Goal: Task Accomplishment & Management: Manage account settings

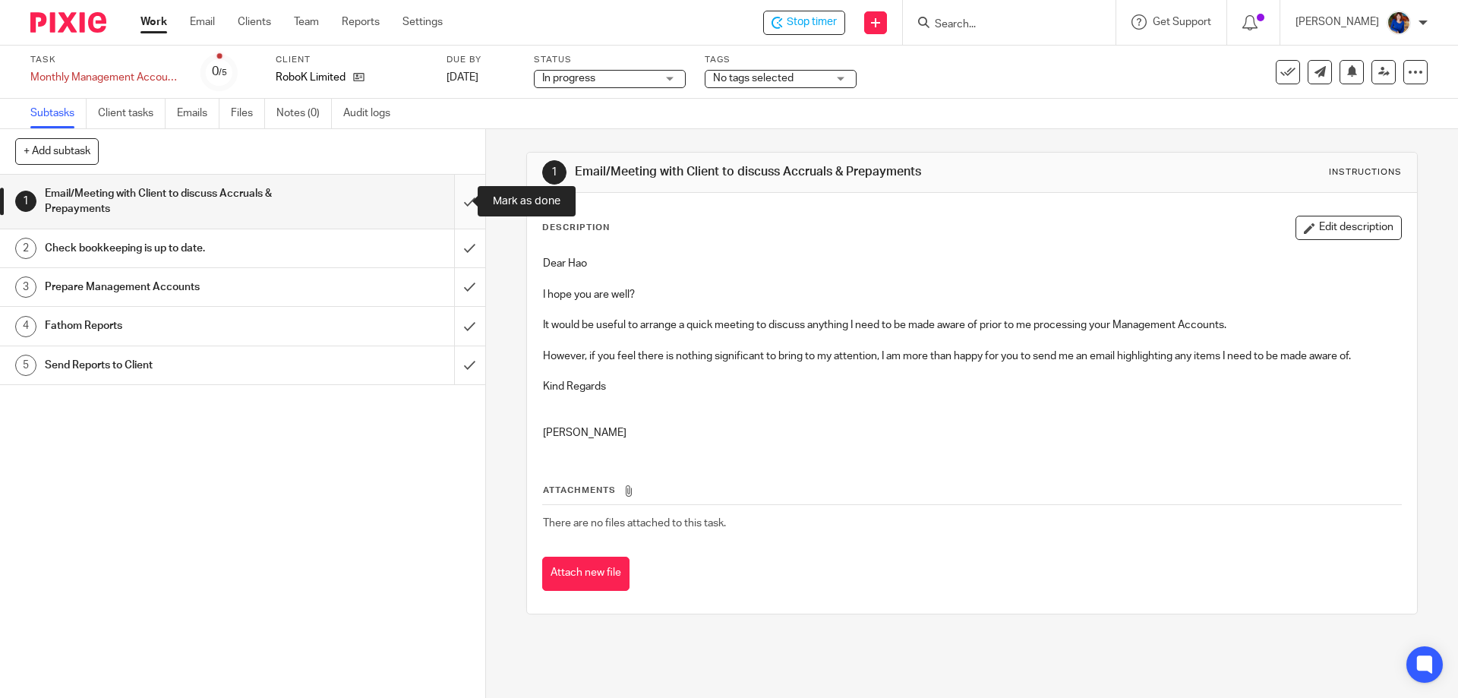
click at [455, 203] on input "submit" at bounding box center [242, 202] width 485 height 54
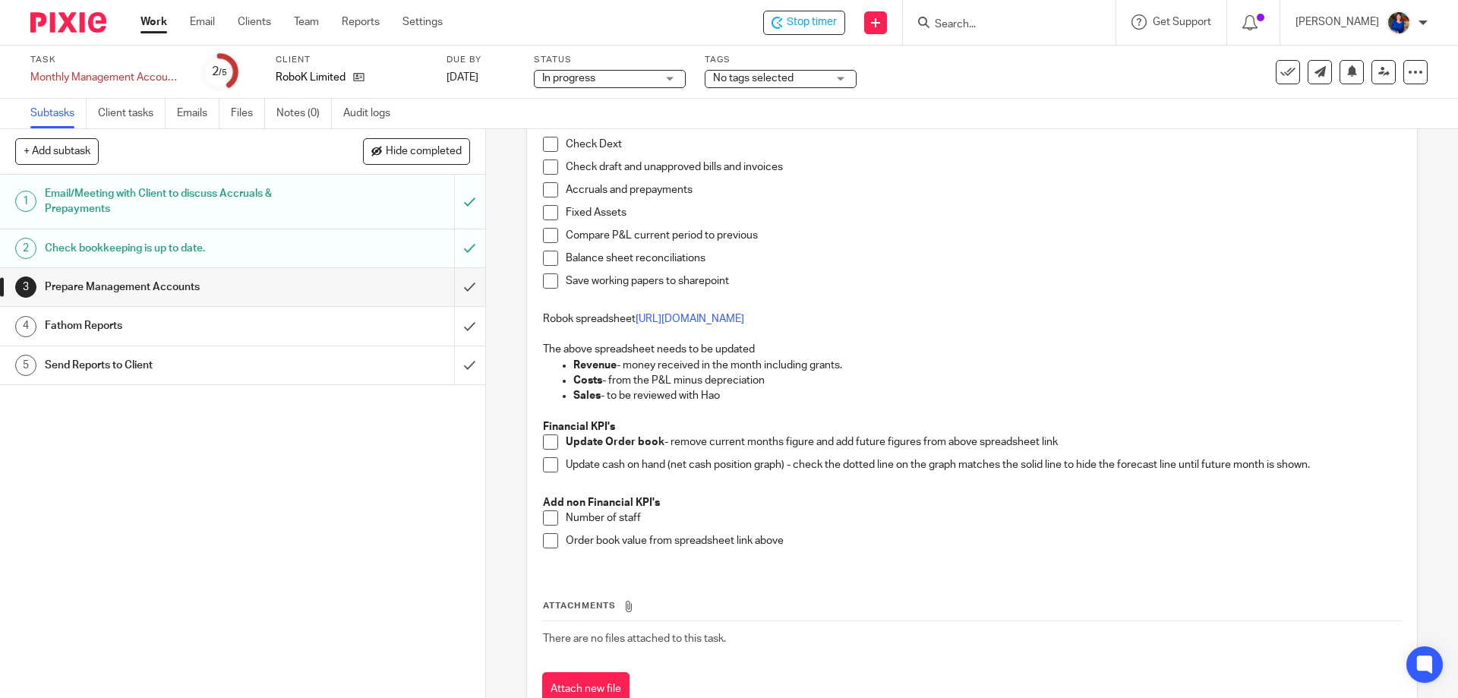
scroll to position [152, 0]
click at [547, 515] on span at bounding box center [550, 516] width 15 height 15
click at [744, 314] on link "https://netorg3301385-my.sharepoint.com/:x:/g/personal/hao_zheng_robok_ai/Ef_i6…" at bounding box center [689, 317] width 109 height 11
click at [744, 317] on link "https://netorg3301385-my.sharepoint.com/:x:/g/personal/hao_zheng_robok_ai/Ef_i6…" at bounding box center [689, 317] width 109 height 11
click at [544, 438] on span at bounding box center [550, 440] width 15 height 15
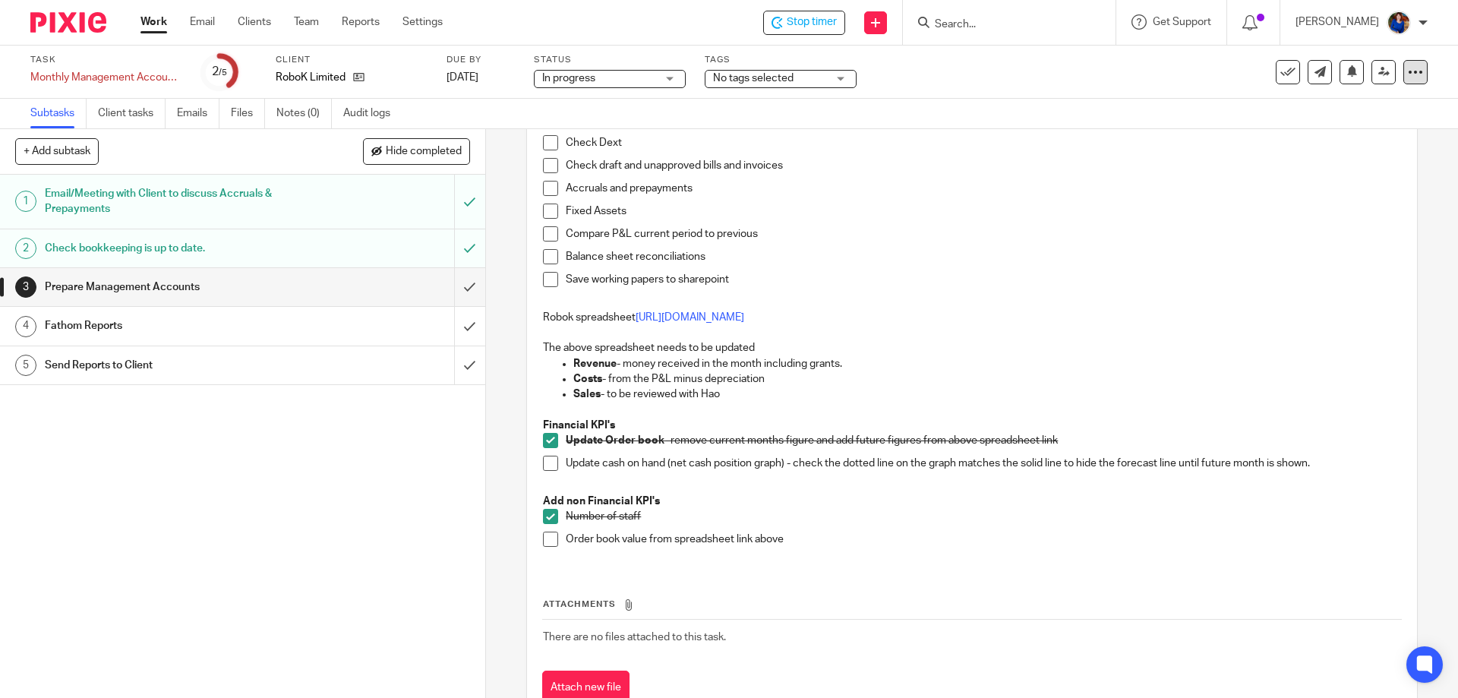
click at [1407, 77] on icon at bounding box center [1414, 72] width 15 height 15
click at [744, 314] on link "https://netorg3301385-my.sharepoint.com/:x:/g/personal/hao_zheng_robok_ai/Ef_i6…" at bounding box center [689, 317] width 109 height 11
click at [744, 316] on link "https://netorg3301385-my.sharepoint.com/:x:/g/personal/hao_zheng_robok_ai/Ef_i6…" at bounding box center [689, 317] width 109 height 11
click at [547, 542] on span at bounding box center [550, 538] width 15 height 15
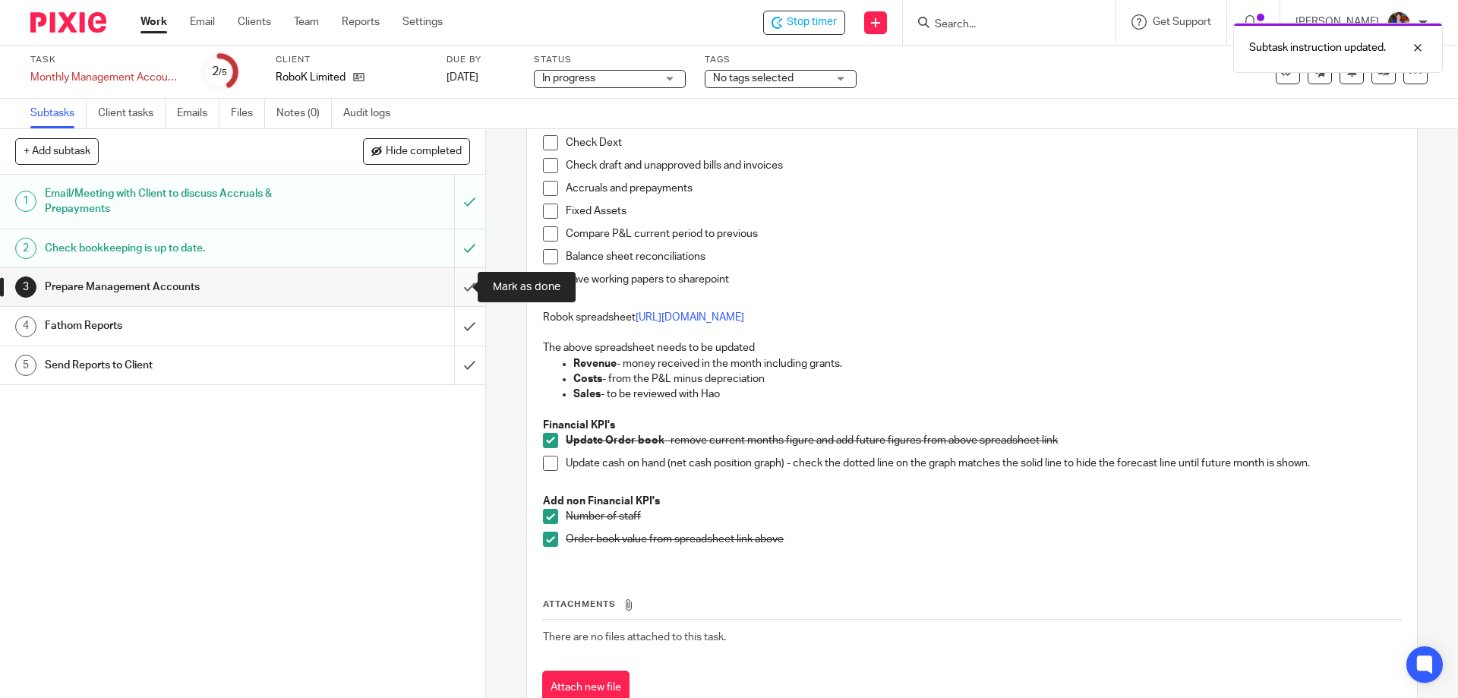
click at [452, 288] on input "submit" at bounding box center [242, 287] width 485 height 38
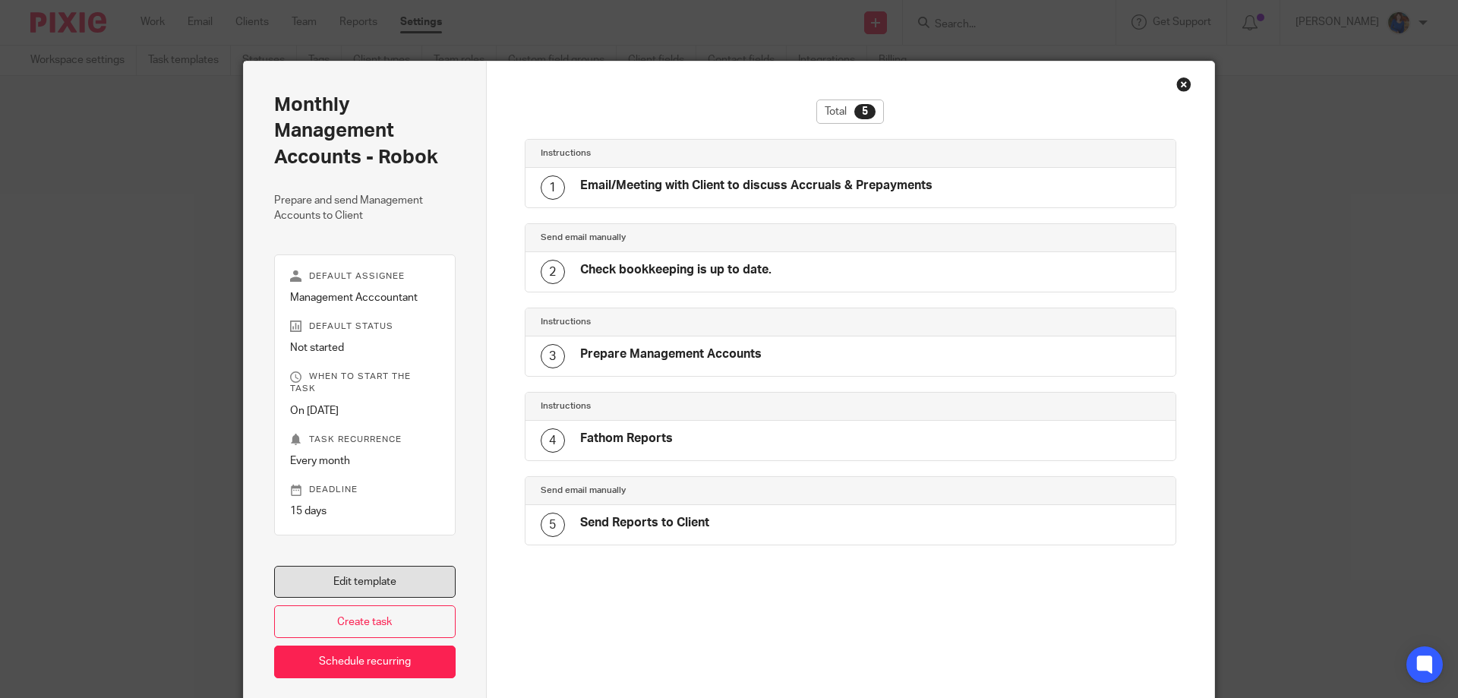
click at [373, 566] on link "Edit template" at bounding box center [364, 582] width 181 height 33
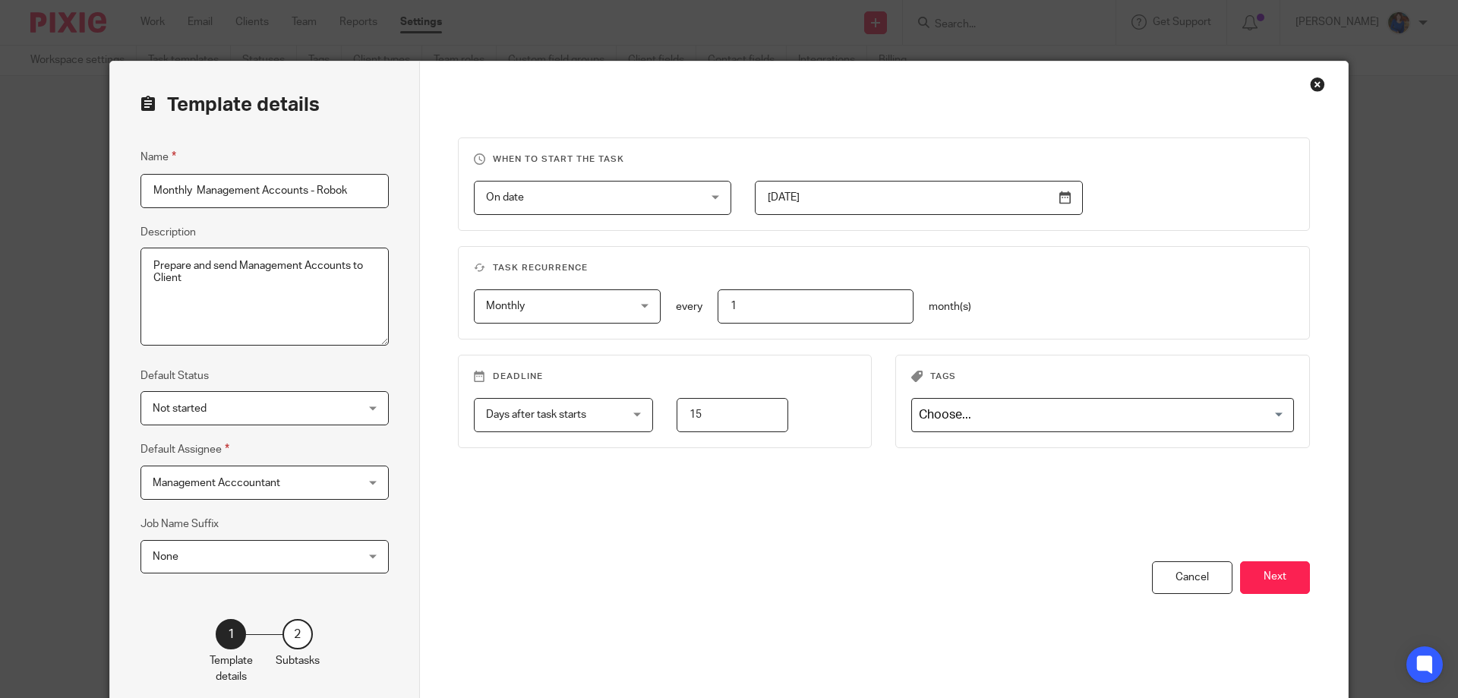
click at [1272, 581] on button "Next" at bounding box center [1275, 577] width 70 height 33
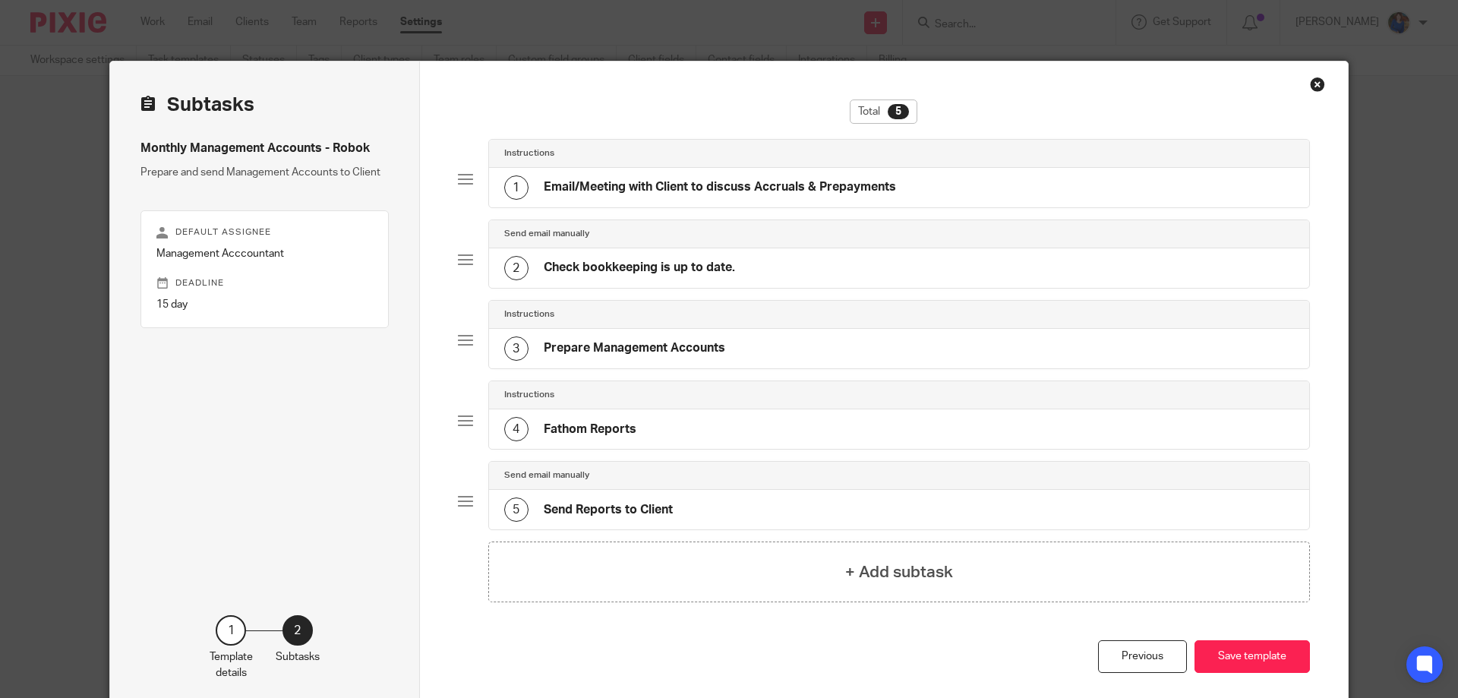
click at [656, 432] on div "4 Fathom Reports" at bounding box center [899, 428] width 821 height 39
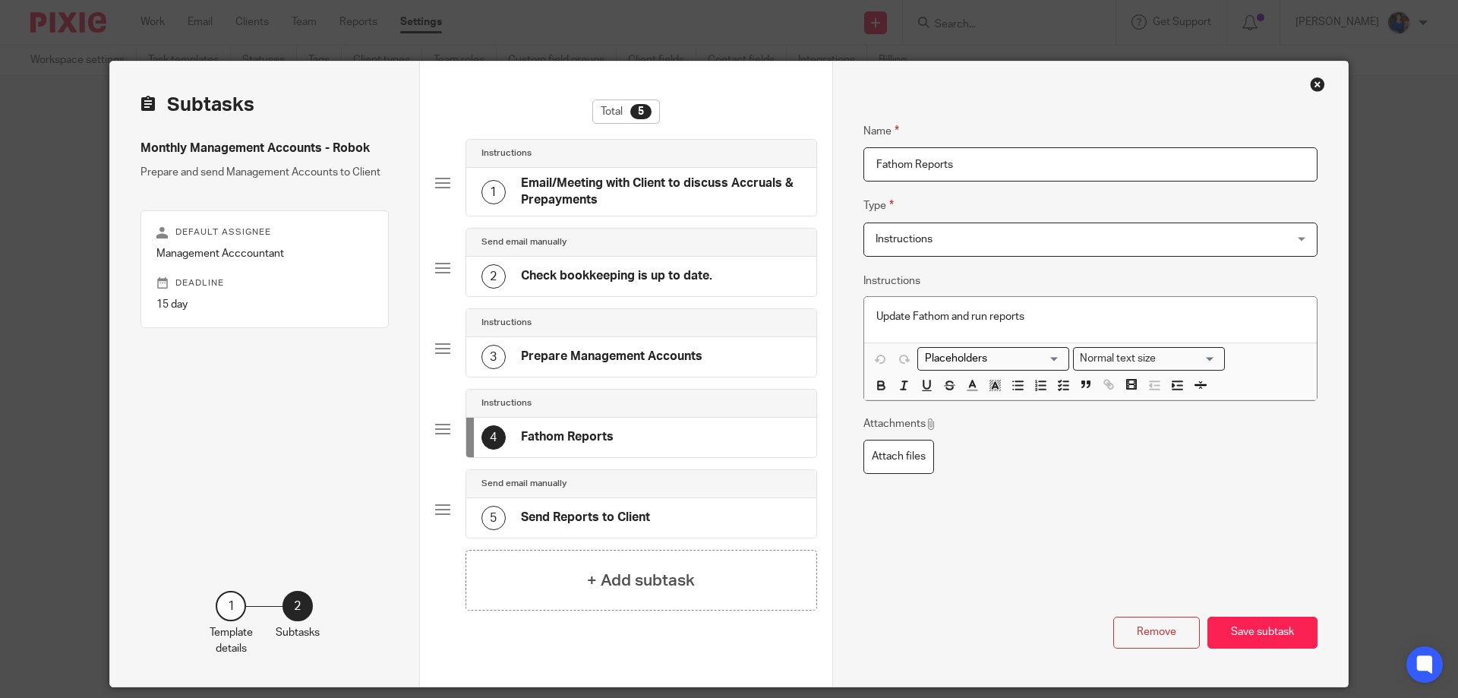
click at [651, 439] on div "4 Fathom Reports" at bounding box center [641, 437] width 350 height 39
click at [606, 364] on h4 "Prepare Management Accounts" at bounding box center [611, 356] width 181 height 16
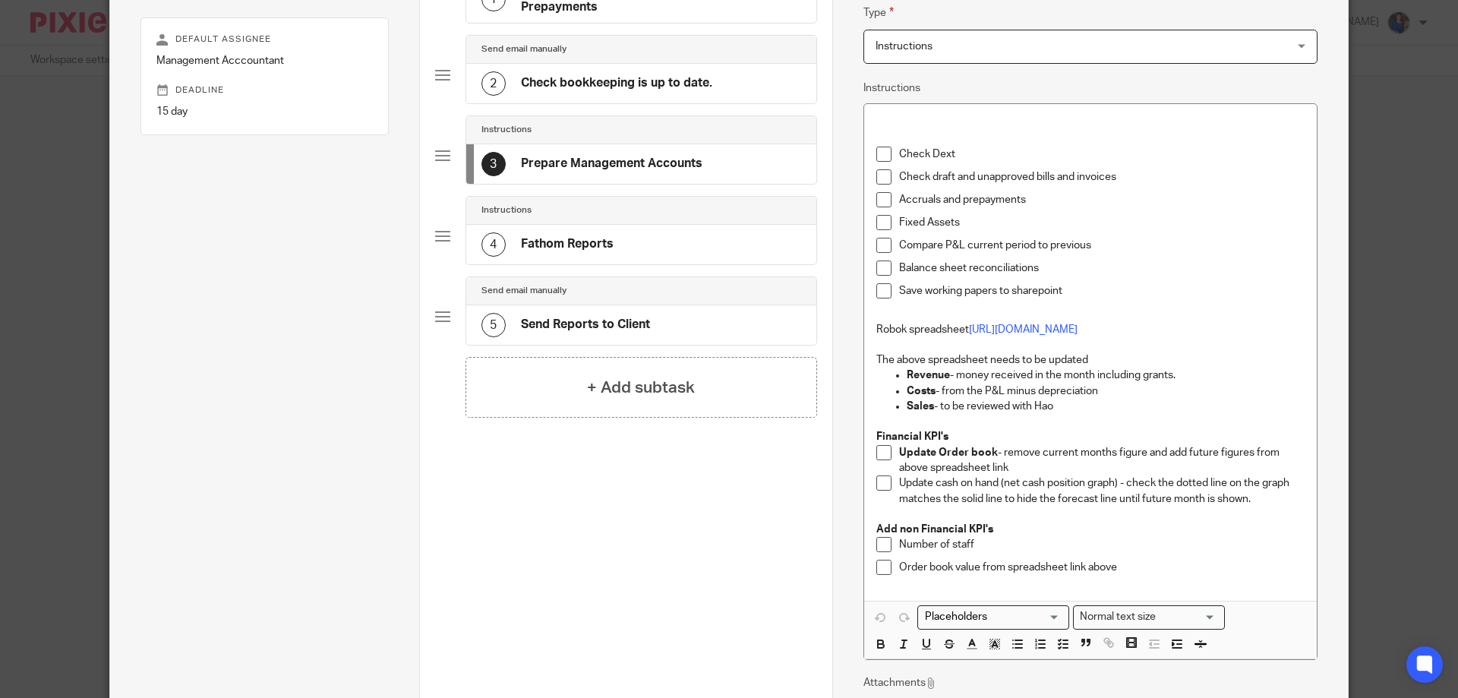
scroll to position [228, 0]
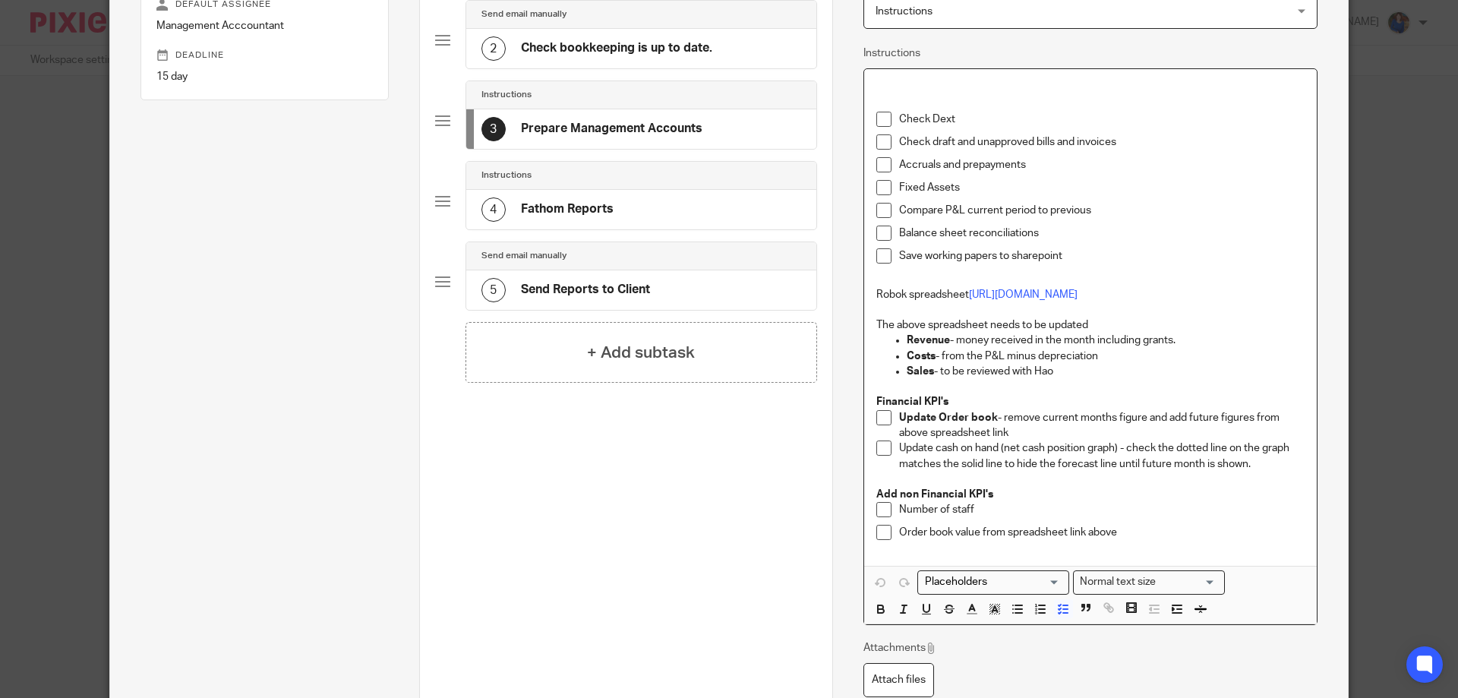
click at [1050, 441] on p "Update Order book - remove current months figure and add future figures from ab…" at bounding box center [1101, 425] width 405 height 31
click at [1250, 441] on p "Update Order book - remove current months figure and add future figures from ab…" at bounding box center [1101, 425] width 405 height 31
click at [1080, 441] on p "Update Order book - remove current months figure and add future figures (in to …" at bounding box center [1101, 425] width 405 height 31
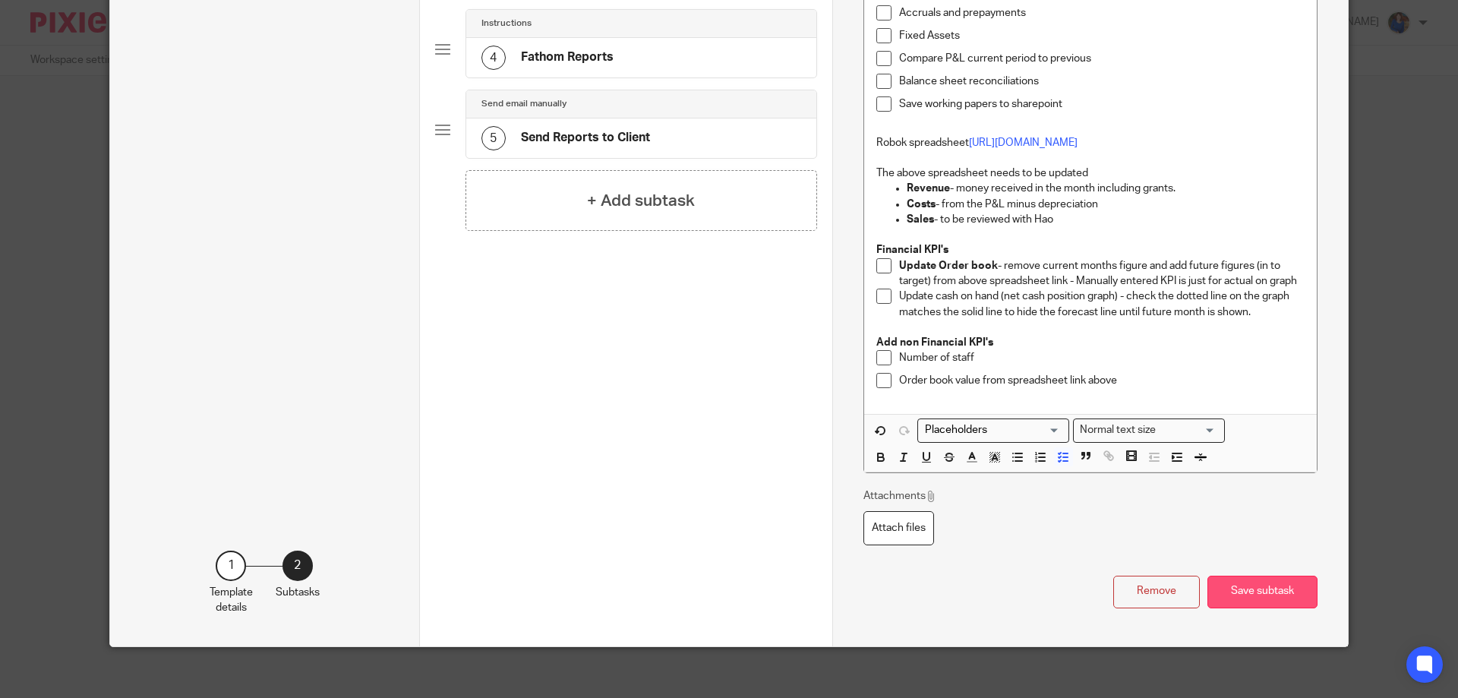
click at [1253, 608] on button "Save subtask" at bounding box center [1262, 591] width 110 height 33
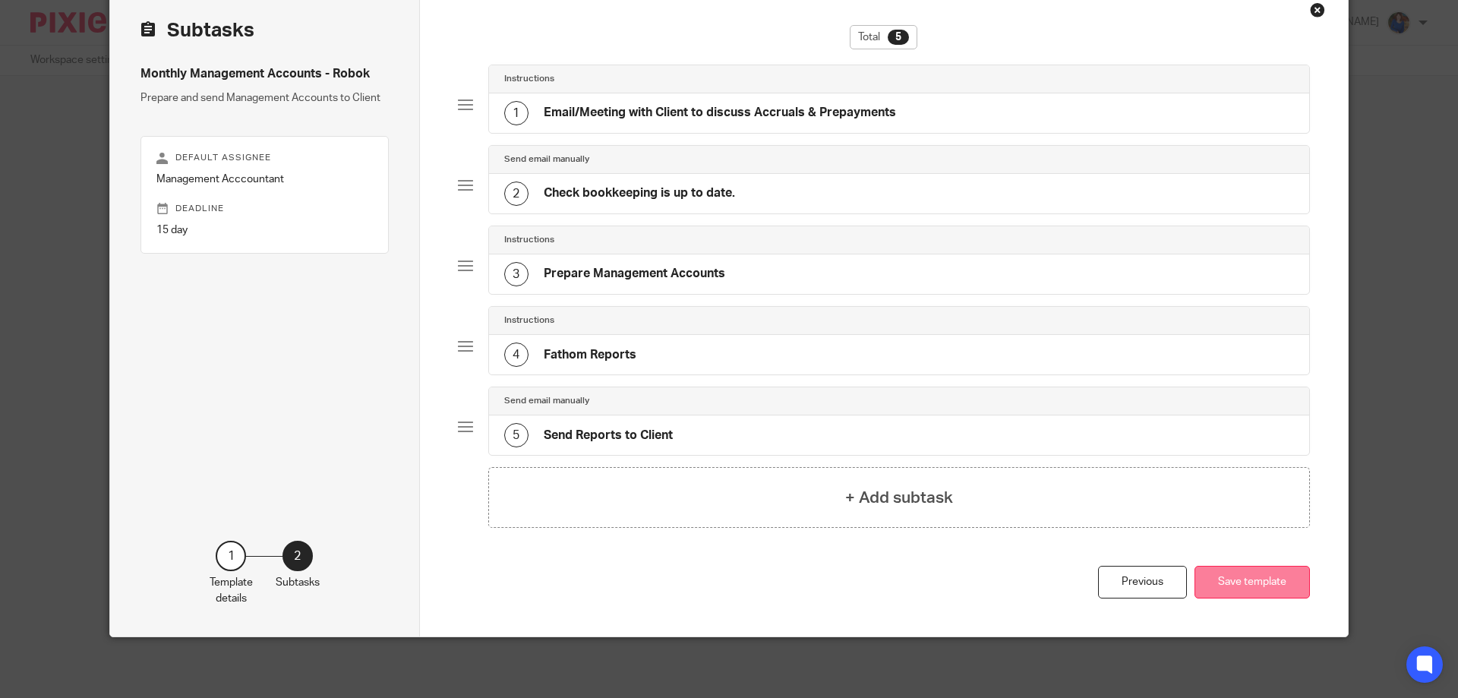
click at [1244, 577] on button "Save template" at bounding box center [1251, 582] width 115 height 33
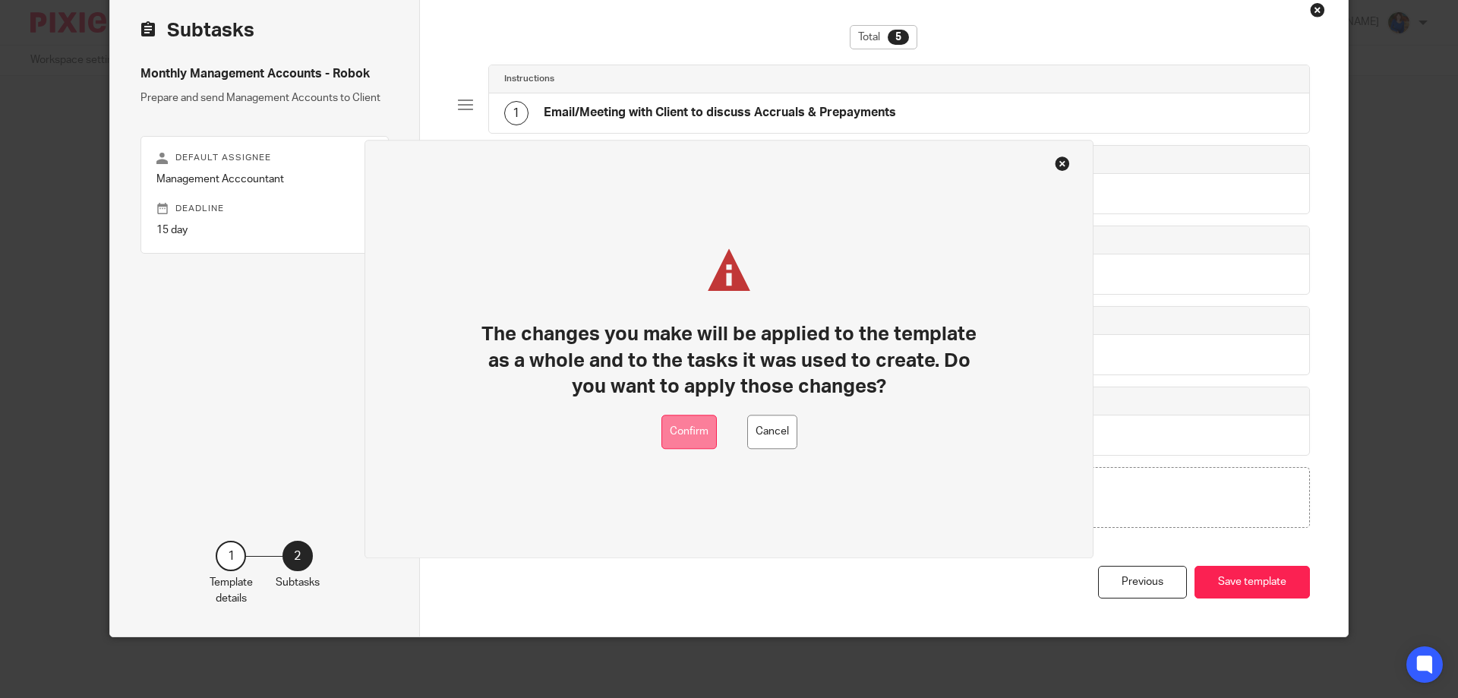
click at [700, 430] on button "Confirm" at bounding box center [688, 431] width 55 height 34
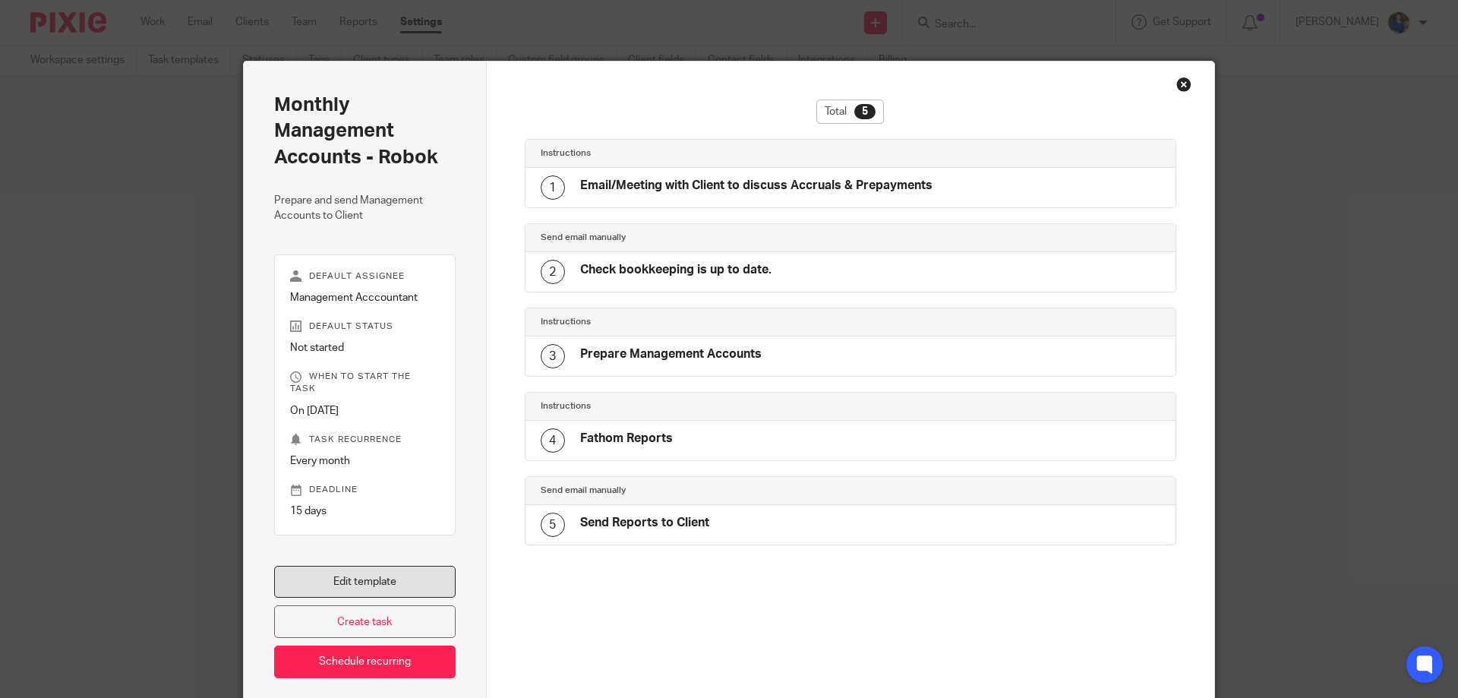
click at [401, 569] on link "Edit template" at bounding box center [364, 582] width 181 height 33
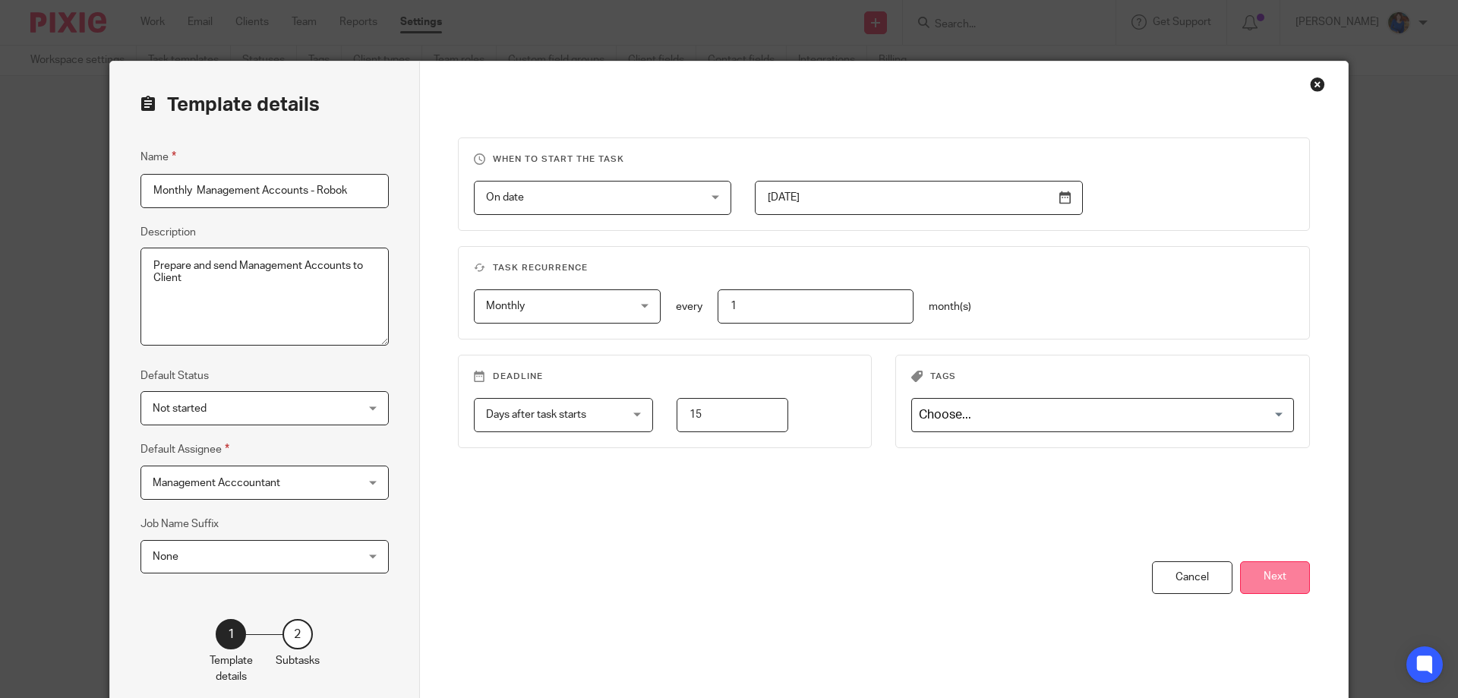
click at [1281, 572] on button "Next" at bounding box center [1275, 577] width 70 height 33
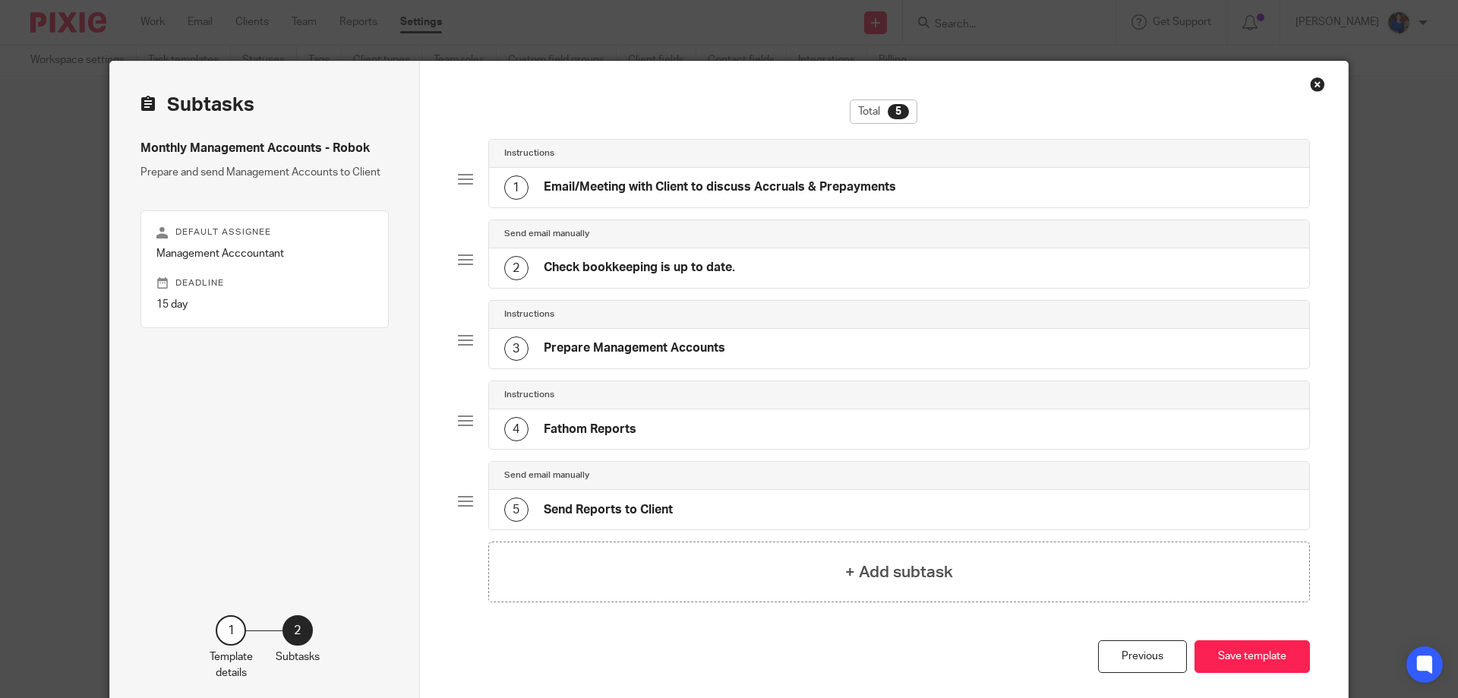
click at [690, 433] on div "4 Fathom Reports" at bounding box center [899, 428] width 821 height 39
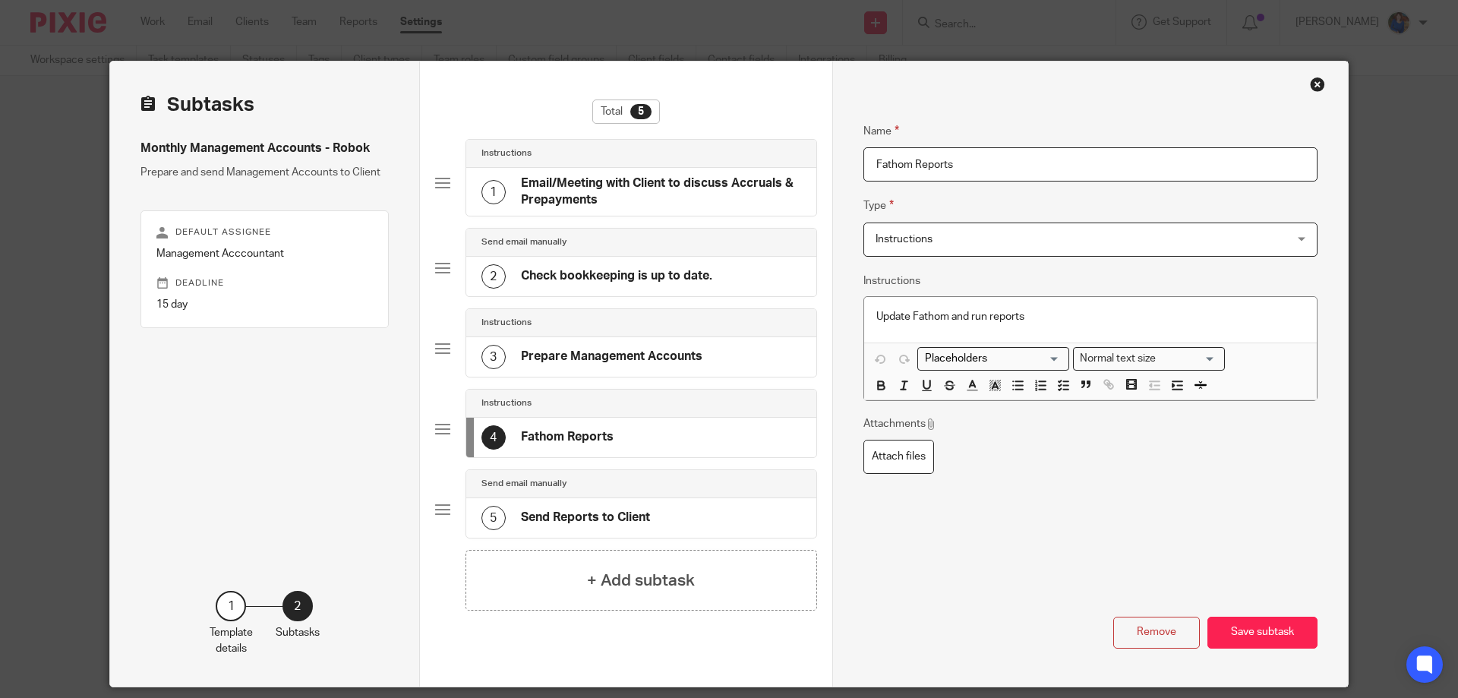
click at [598, 355] on h4 "Prepare Management Accounts" at bounding box center [611, 356] width 181 height 16
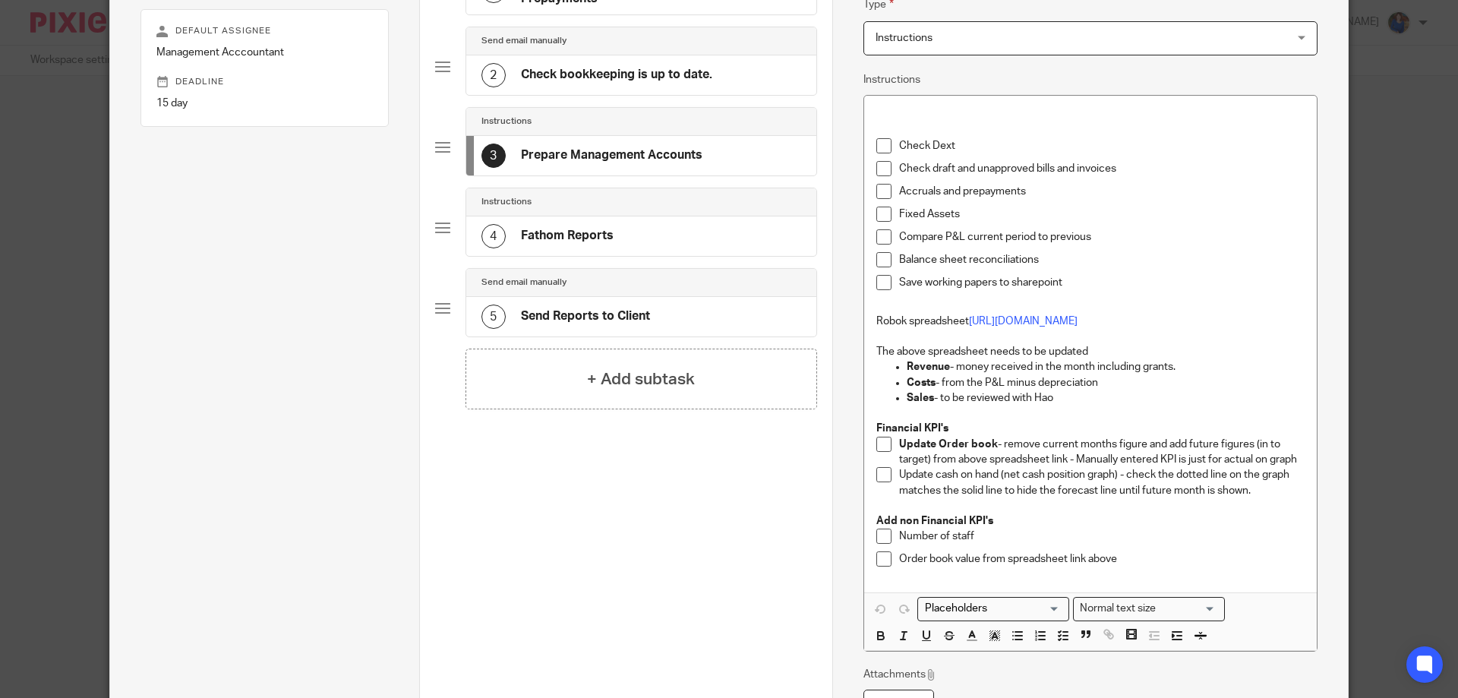
scroll to position [228, 0]
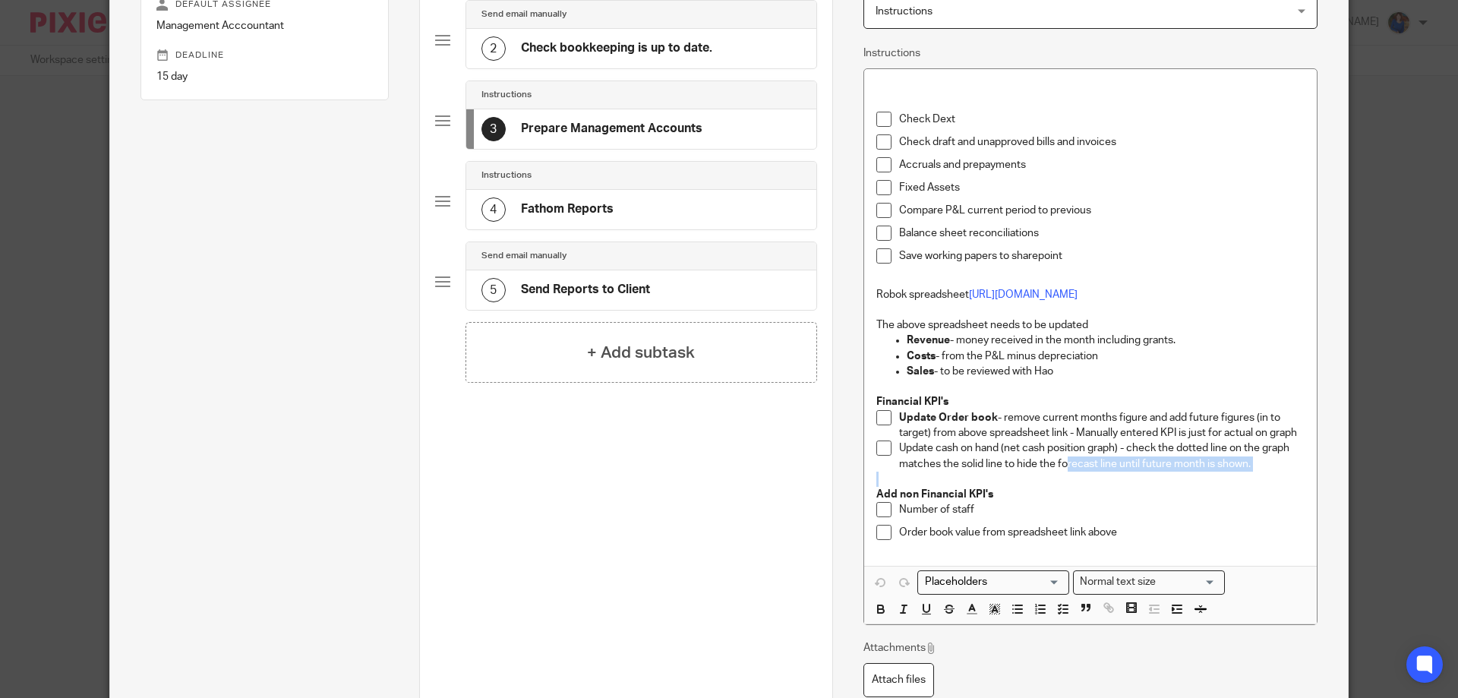
click at [1059, 502] on div "Check Dext Check draft and unapproved bills and invoices Accruals and prepaymen…" at bounding box center [1090, 317] width 452 height 497
click at [1101, 379] on p "Sales - to be reviewed with Hao" at bounding box center [1105, 371] width 398 height 15
click at [1105, 364] on p "Costs - from the P&L minus depreciation" at bounding box center [1105, 355] width 398 height 15
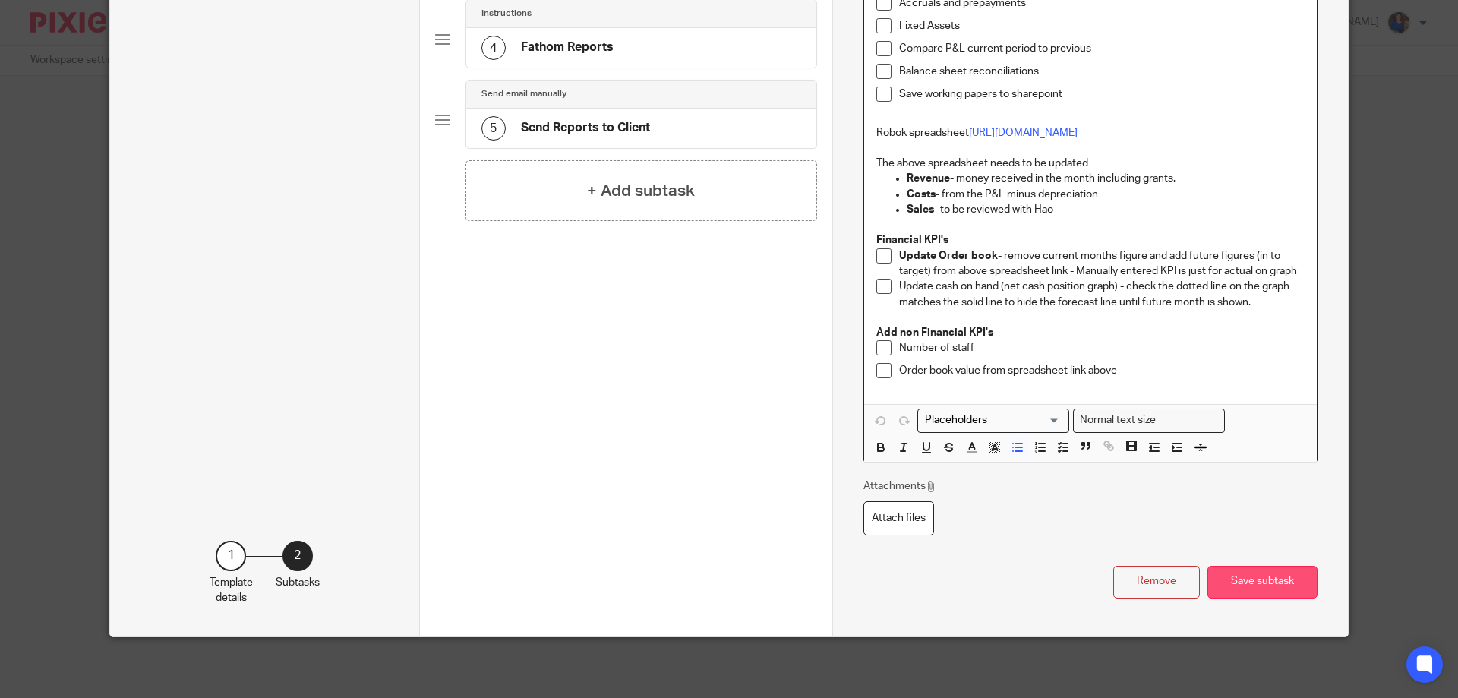
click at [1227, 575] on button "Save subtask" at bounding box center [1262, 582] width 110 height 33
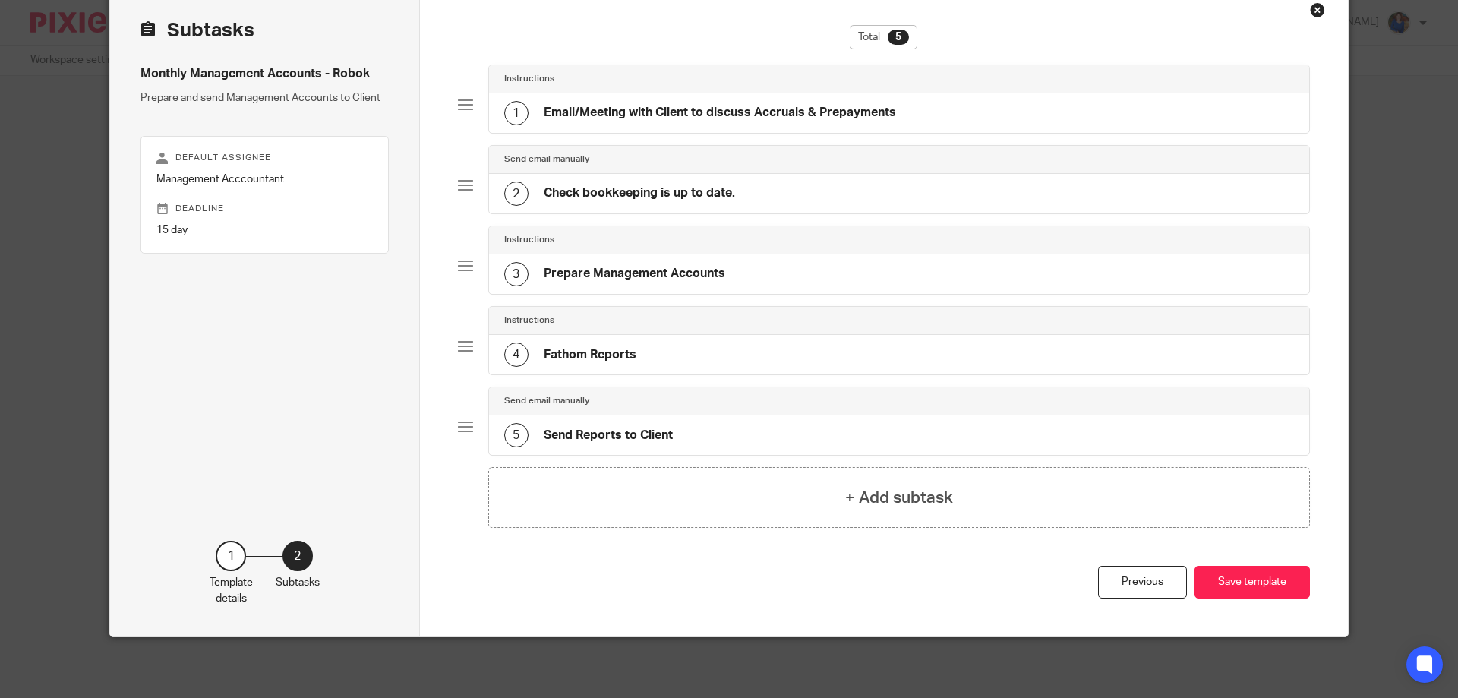
scroll to position [74, 0]
click at [1227, 578] on button "Save template" at bounding box center [1251, 582] width 115 height 33
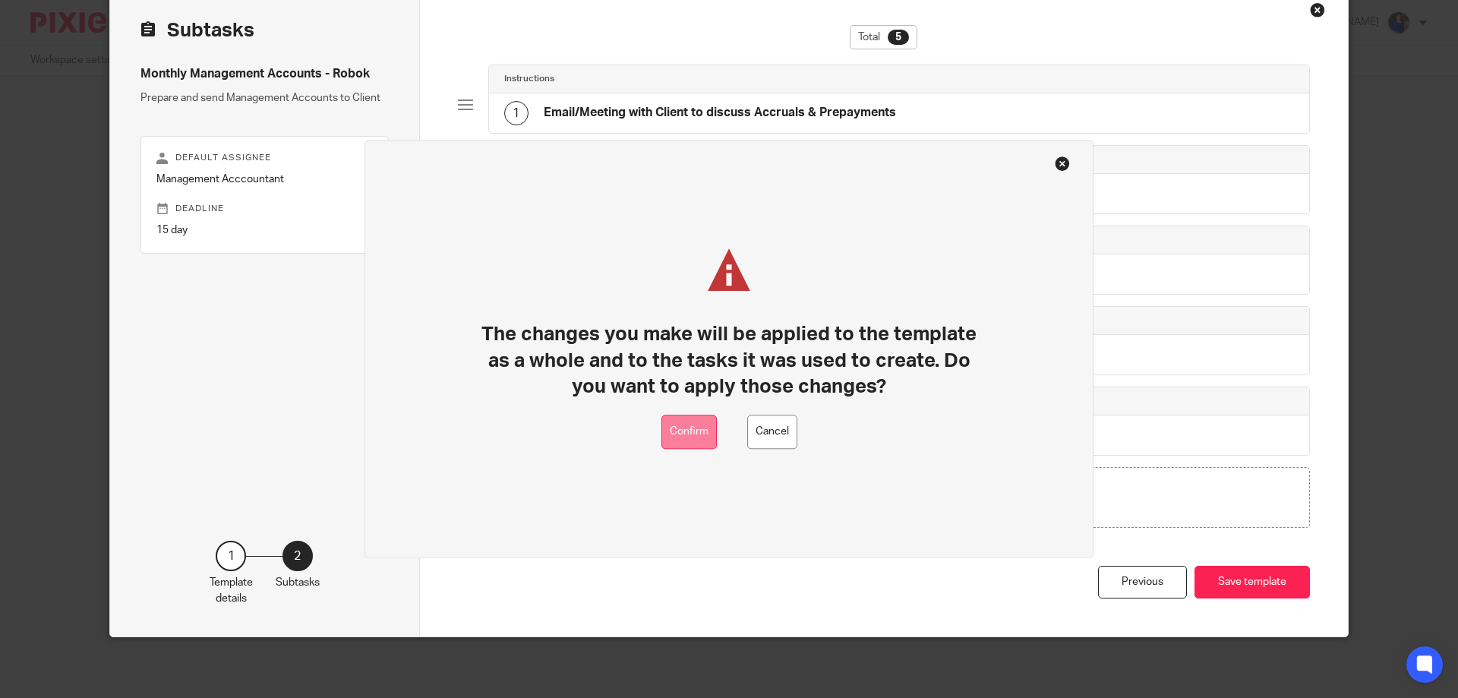
click at [685, 431] on button "Confirm" at bounding box center [688, 431] width 55 height 34
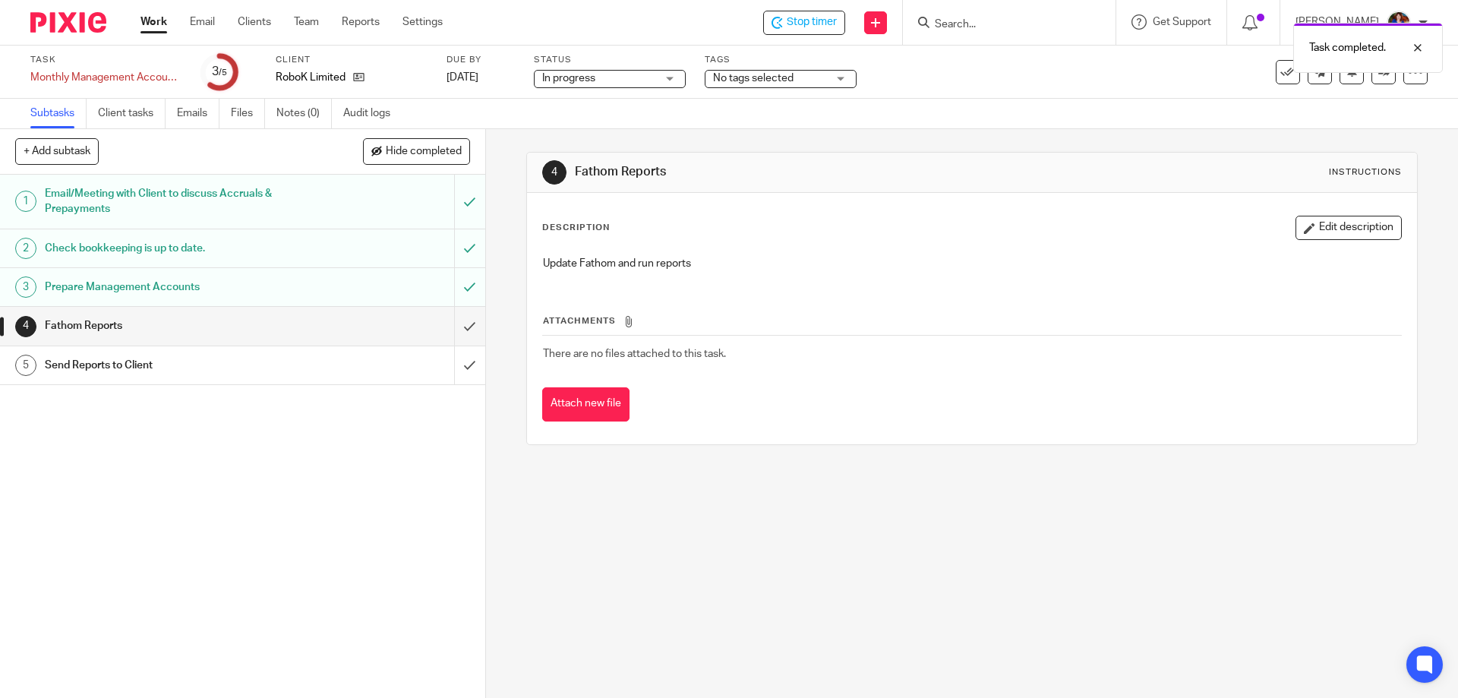
click at [71, 323] on h1 "Fathom Reports" at bounding box center [176, 325] width 263 height 23
click at [468, 324] on input "submit" at bounding box center [242, 326] width 485 height 38
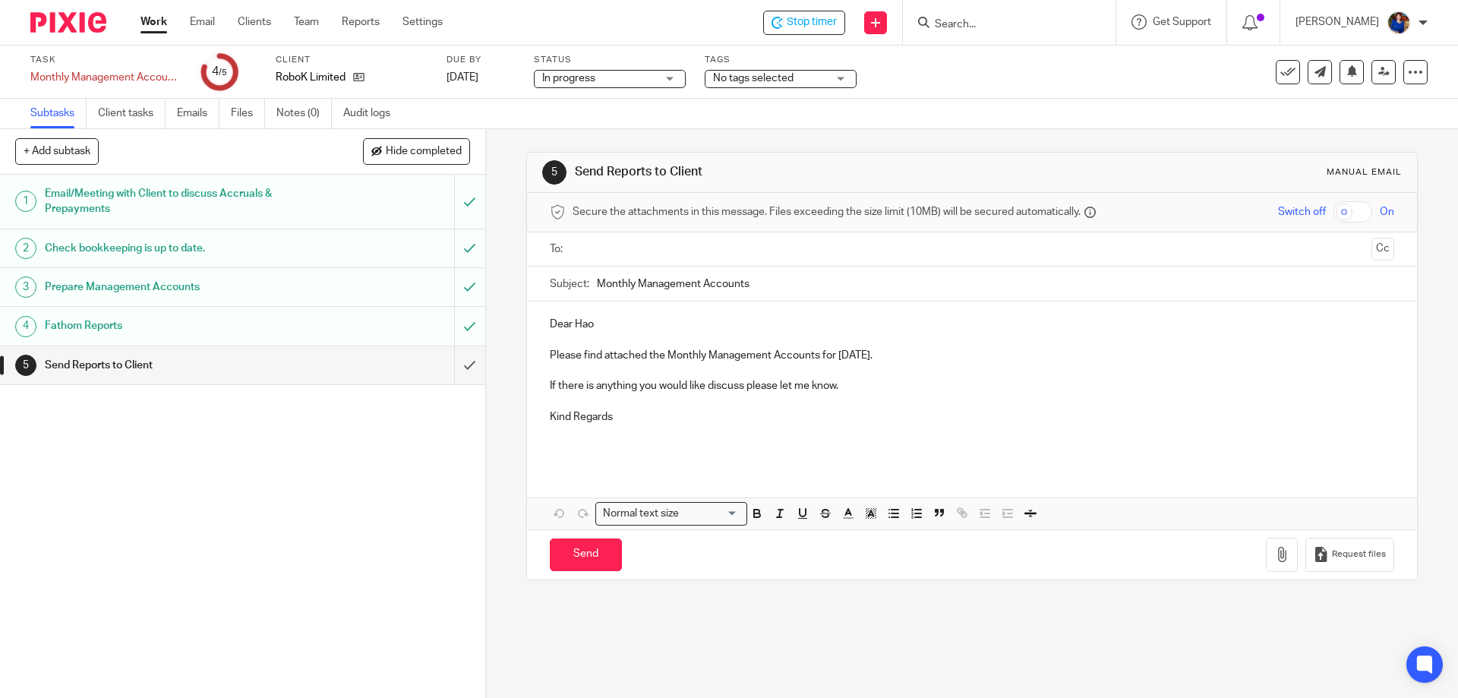
click at [629, 260] on ul at bounding box center [972, 249] width 796 height 25
click at [609, 247] on input "text" at bounding box center [971, 249] width 786 height 17
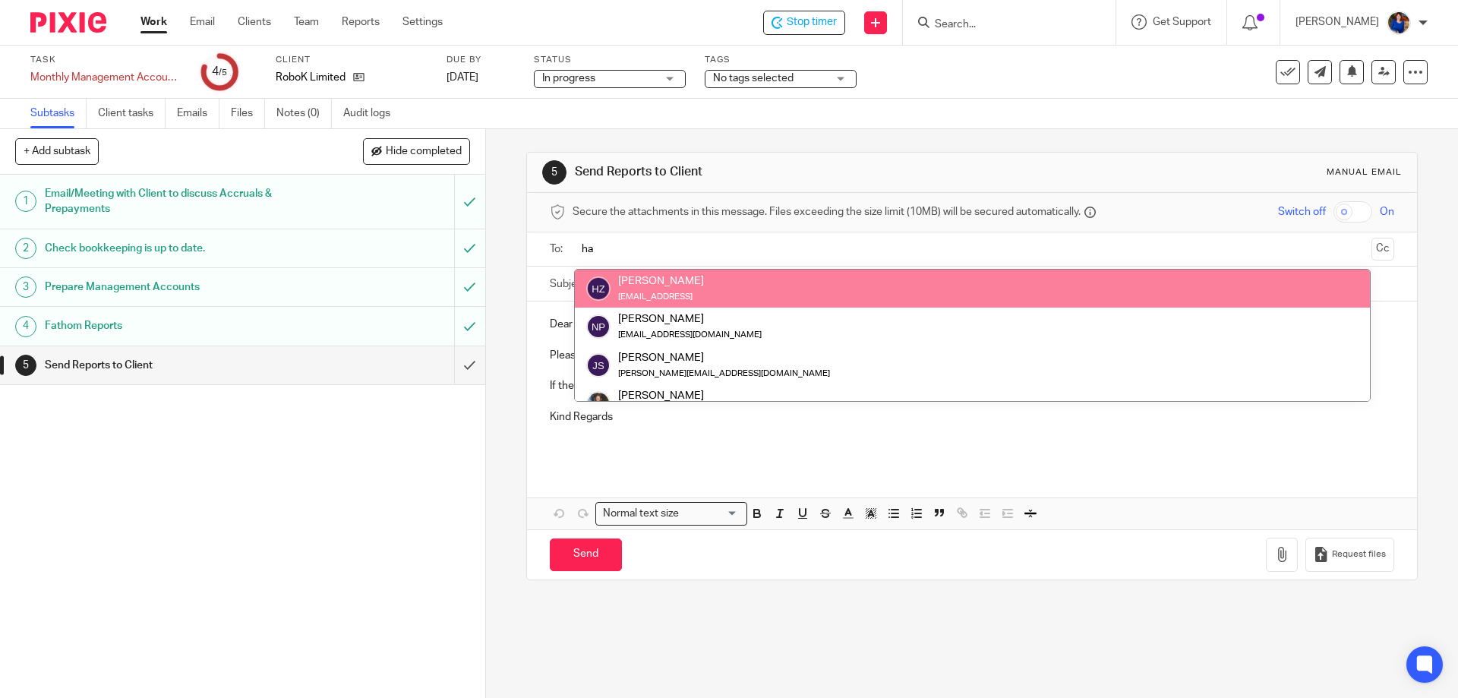
type input "ha"
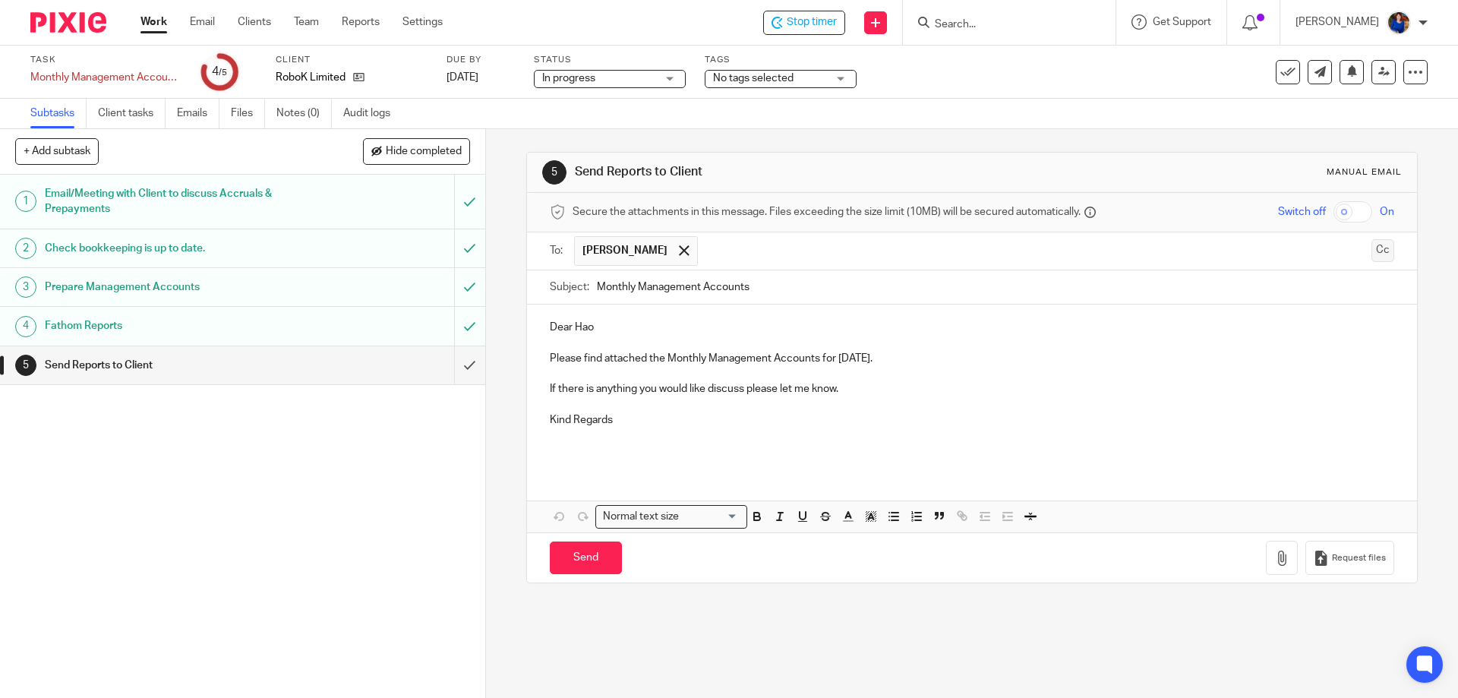
click at [1371, 251] on button "Cc" at bounding box center [1382, 250] width 23 height 23
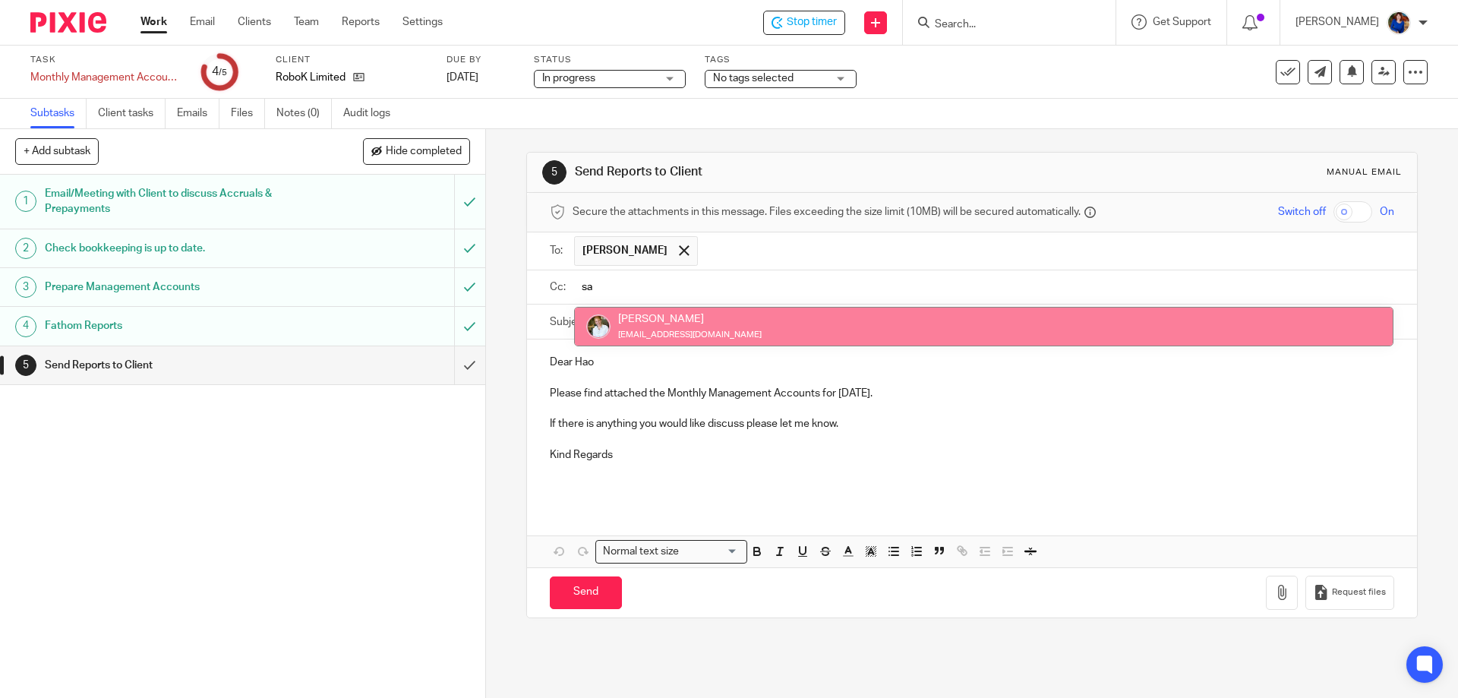
type input "sa"
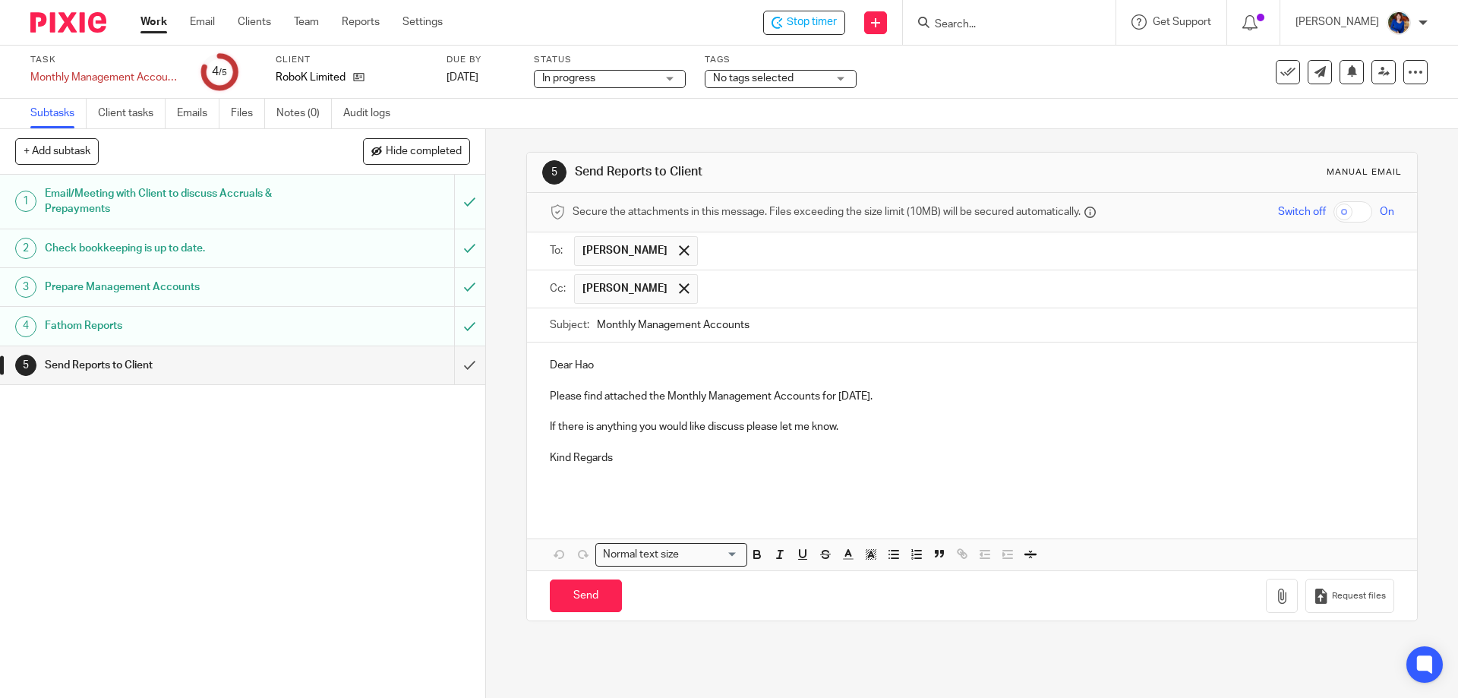
click at [899, 398] on p "Please find attached the Monthly Management Accounts for July 2025." at bounding box center [971, 396] width 843 height 15
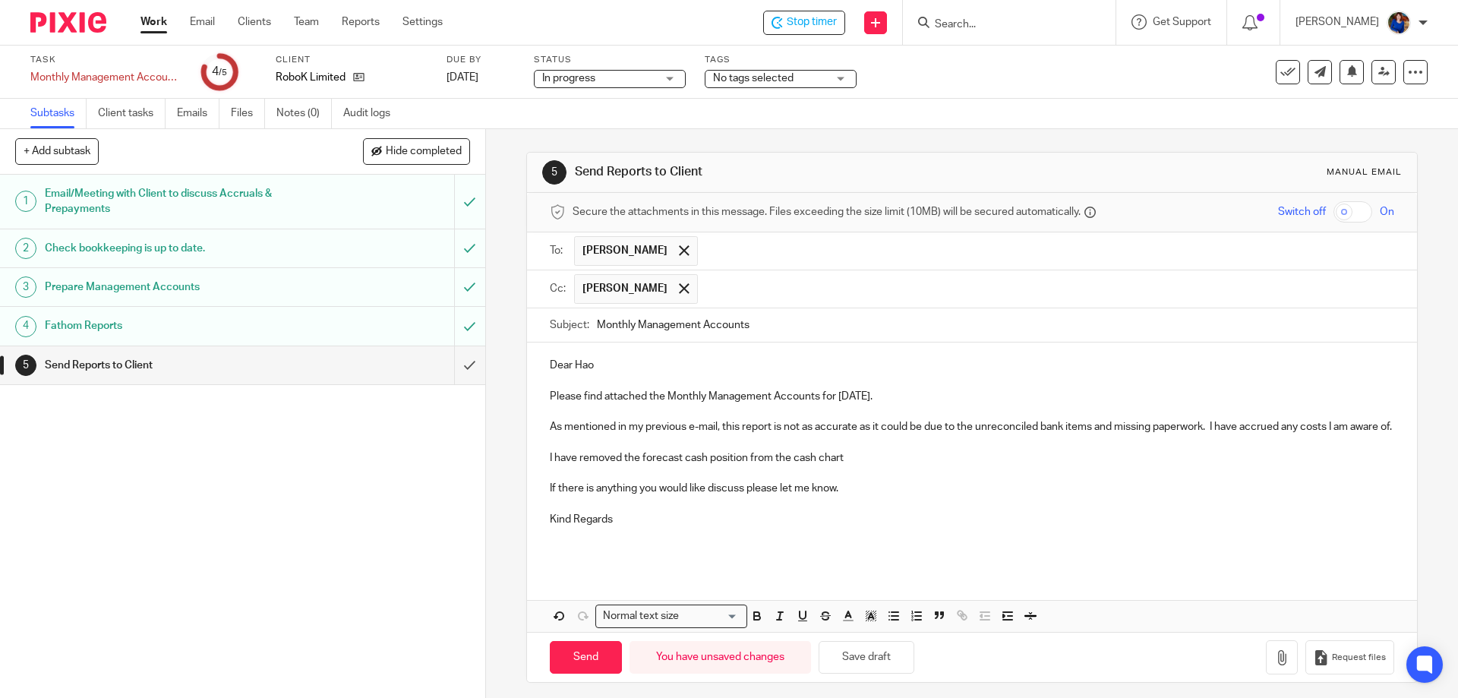
click at [838, 481] on p at bounding box center [971, 472] width 843 height 15
click at [788, 465] on p "I have removed the forecast cash position from the cash chart" at bounding box center [971, 457] width 843 height 15
click at [843, 465] on p "I have removed the forecast cash position from the Net Cash chart" at bounding box center [971, 457] width 843 height 15
click at [835, 465] on p "I have removed the forecast cash position from the Net Cash chart" at bounding box center [971, 457] width 843 height 15
click at [683, 527] on p "Kind Regards" at bounding box center [971, 519] width 843 height 15
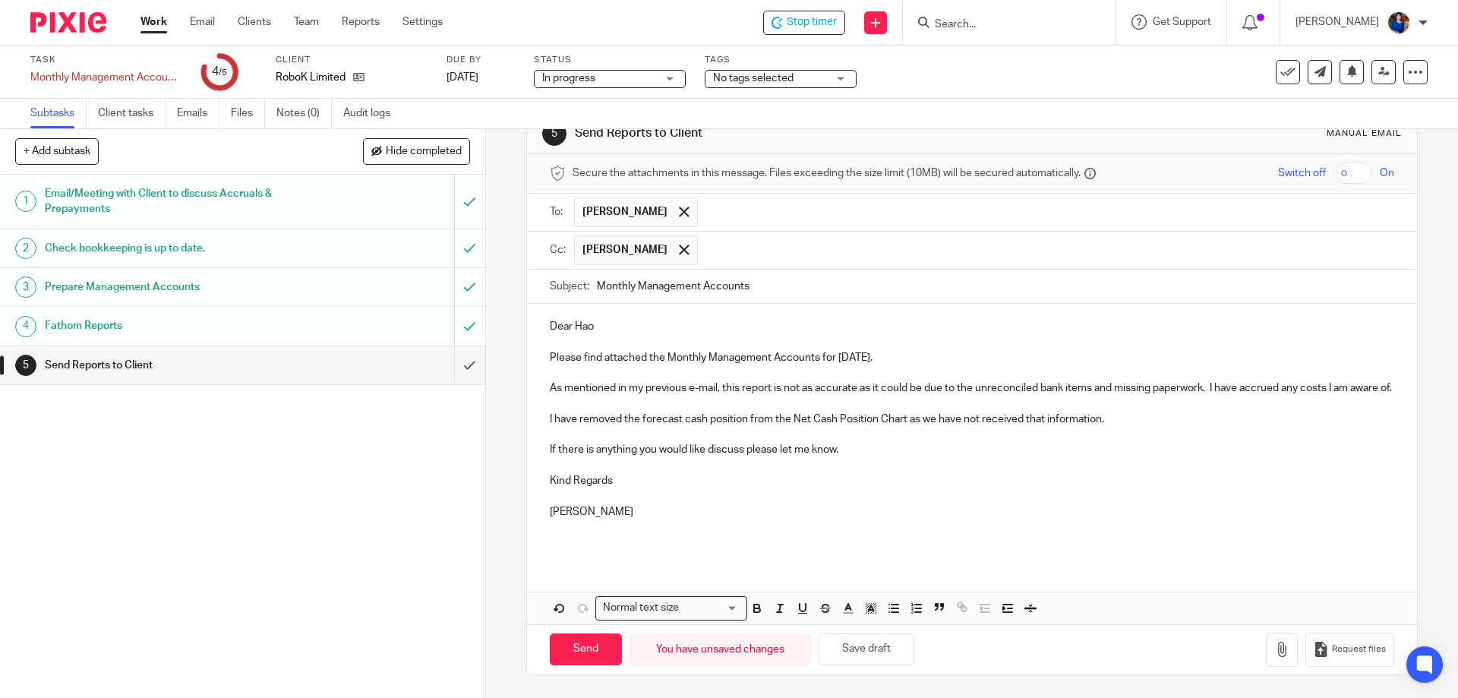
scroll to position [54, 0]
click at [1274, 650] on icon "button" at bounding box center [1281, 648] width 15 height 15
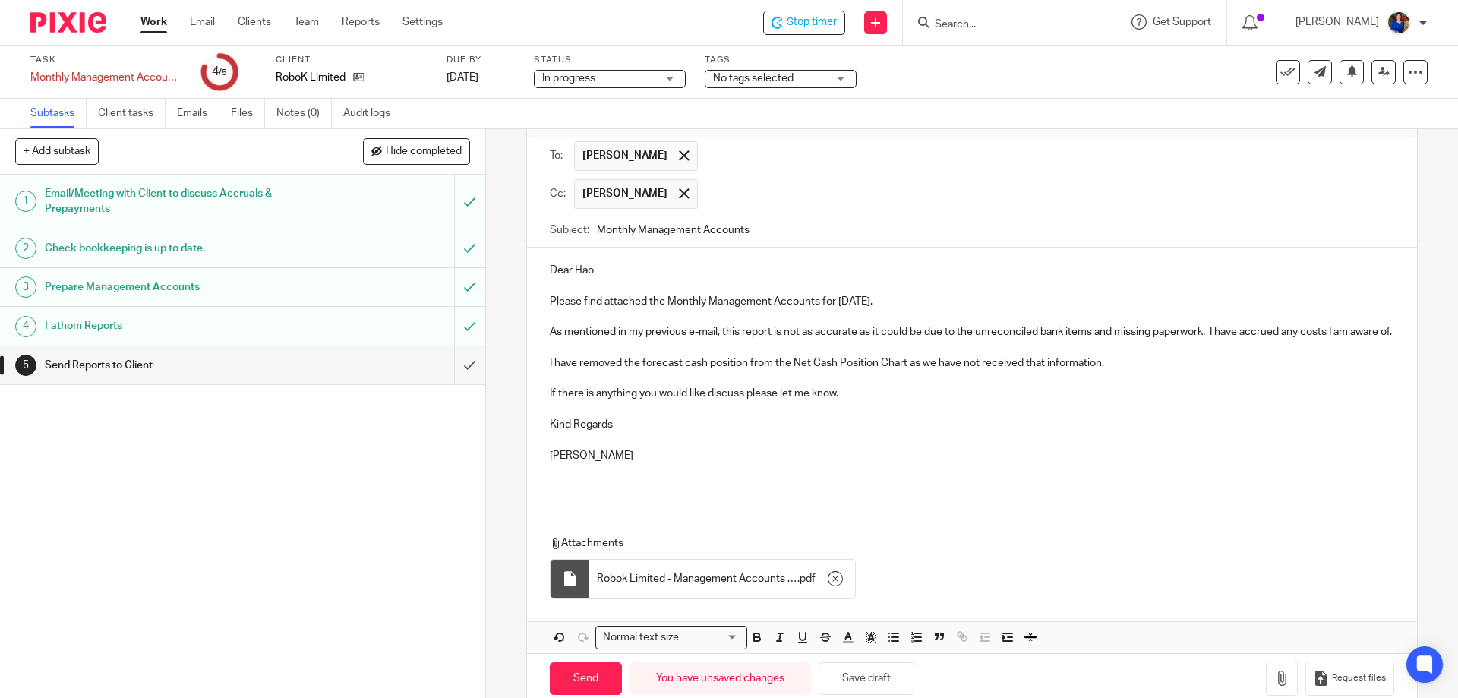
scroll to position [130, 0]
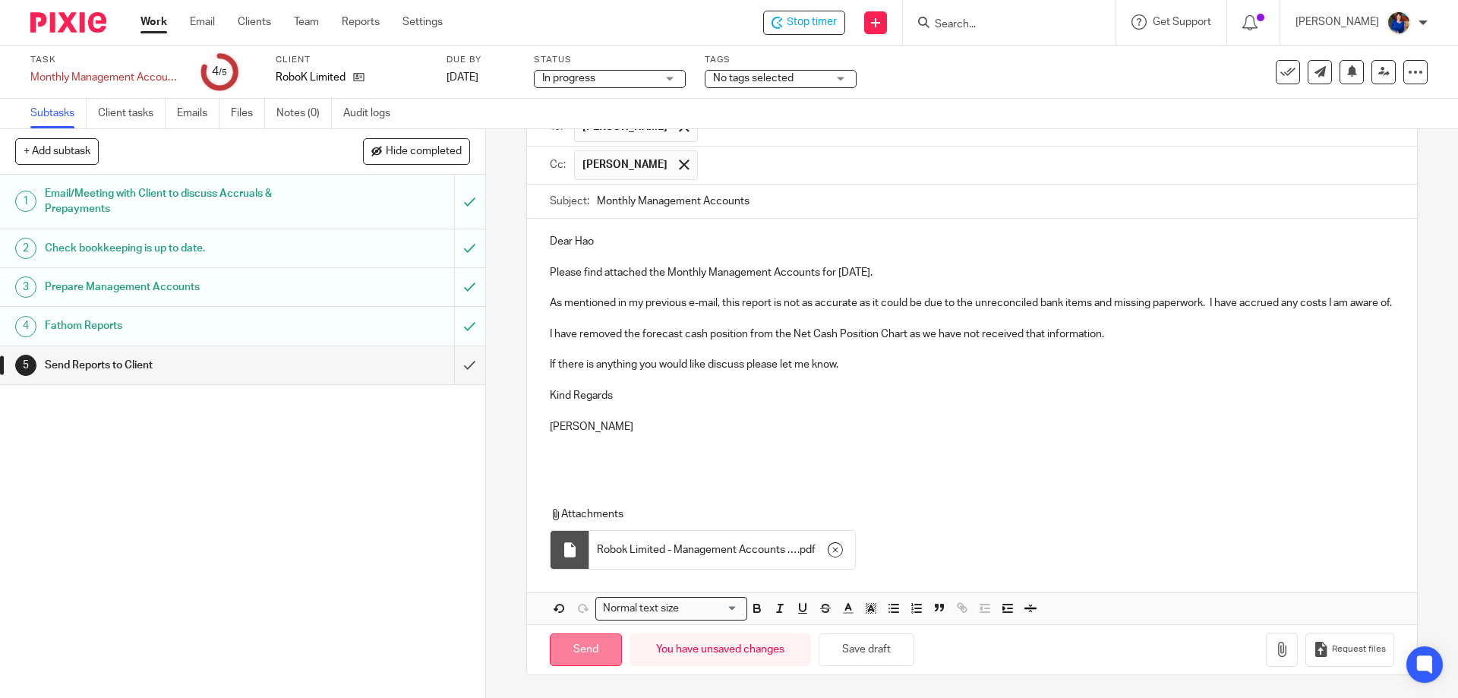
click at [575, 658] on input "Send" at bounding box center [586, 649] width 72 height 33
type input "Sent"
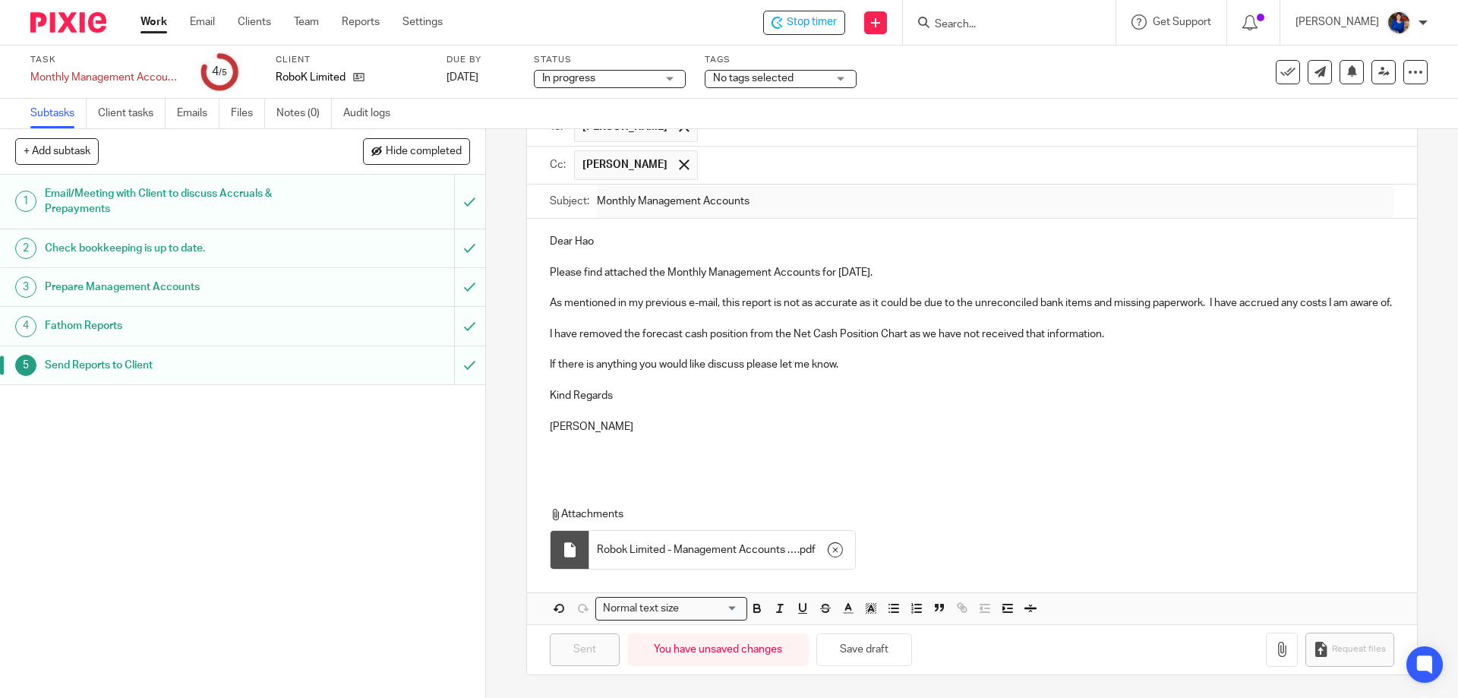
click at [1282, 72] on icon at bounding box center [1287, 72] width 15 height 15
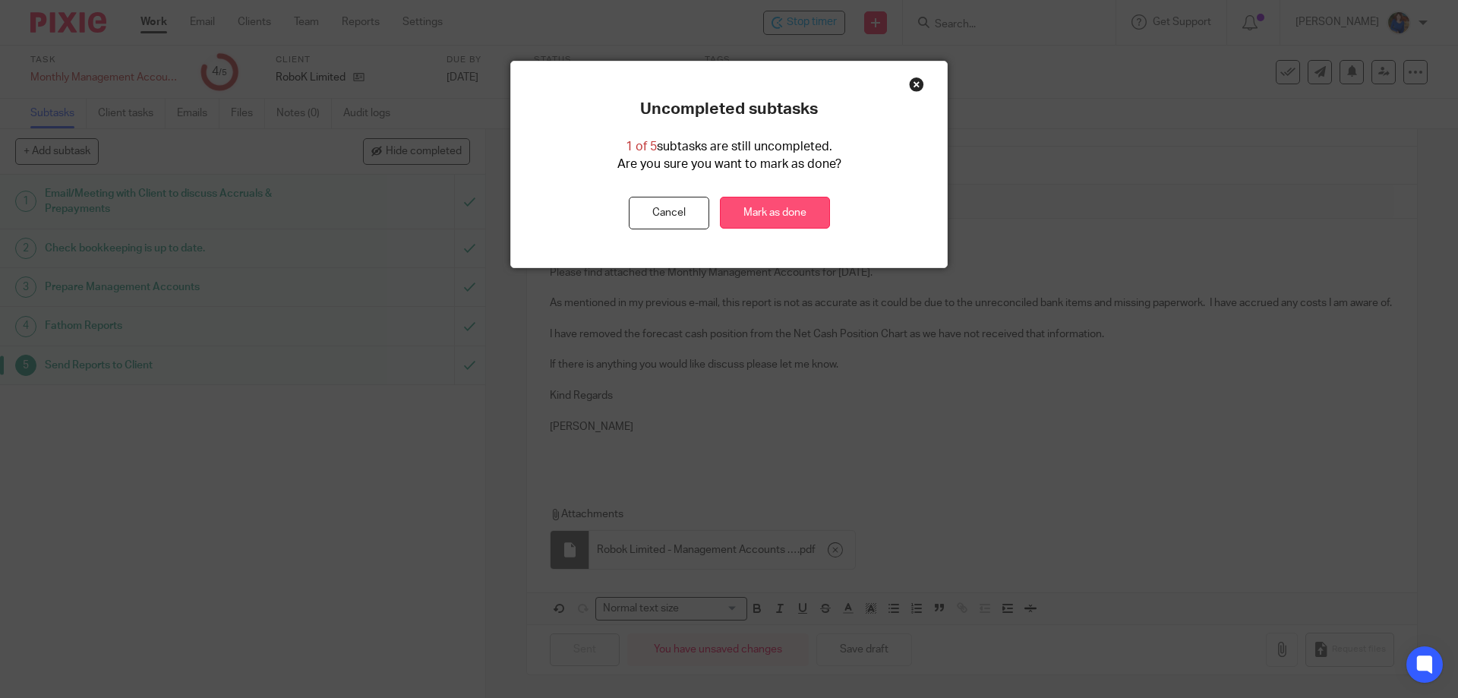
click at [744, 215] on link "Mark as done" at bounding box center [775, 213] width 110 height 33
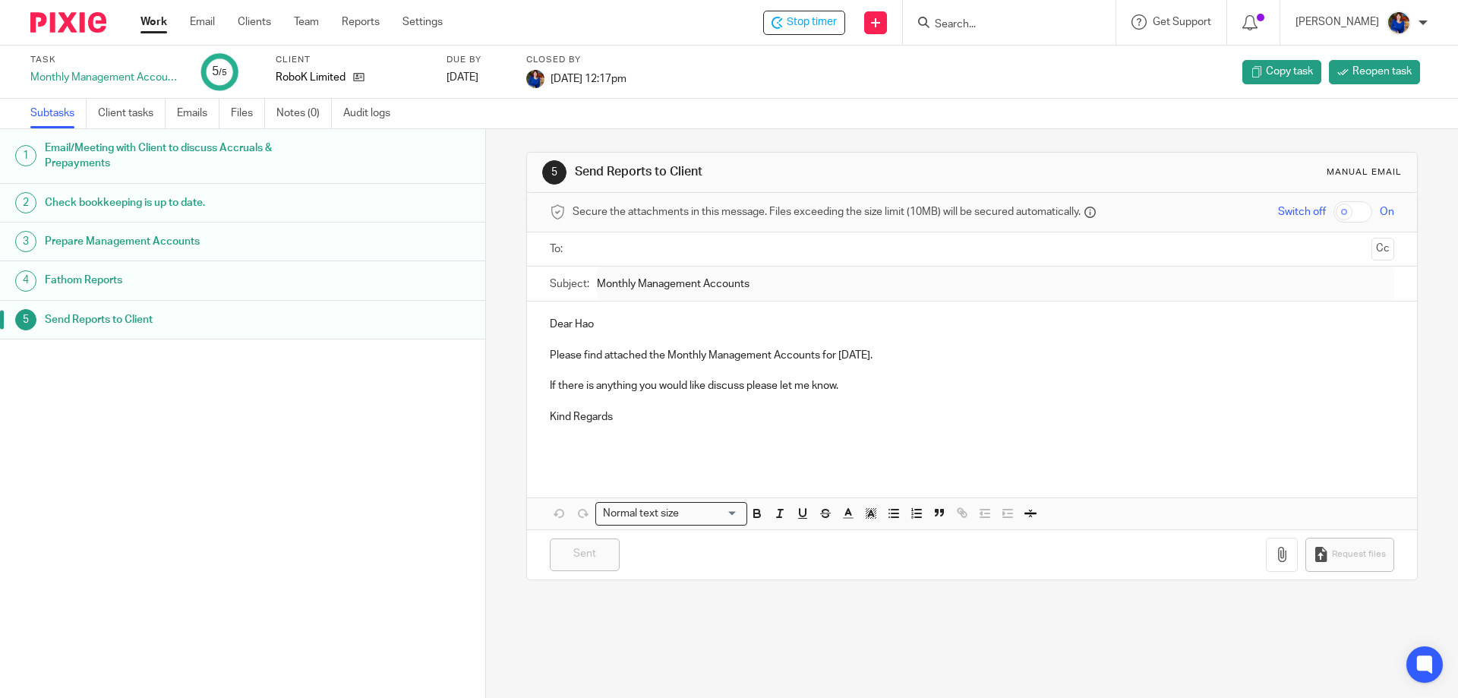
click at [158, 19] on link "Work" at bounding box center [153, 21] width 27 height 15
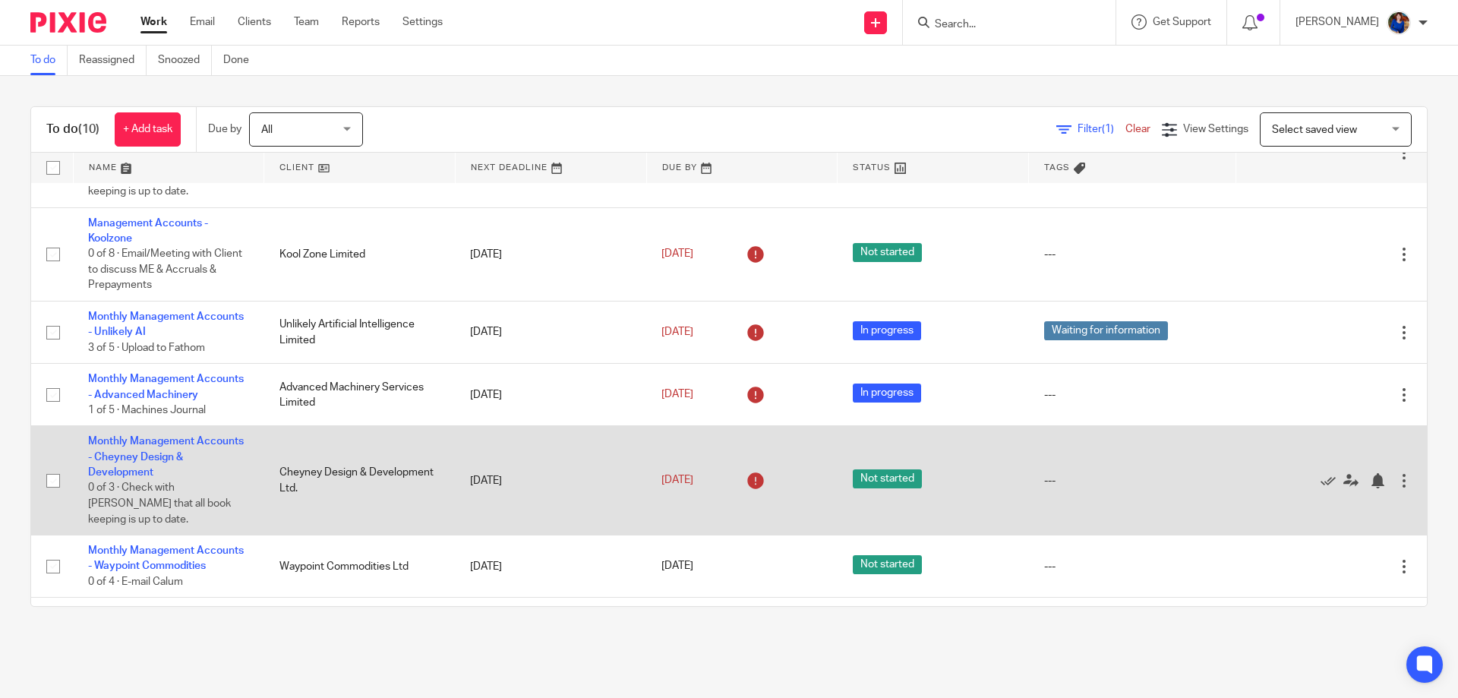
scroll to position [341, 0]
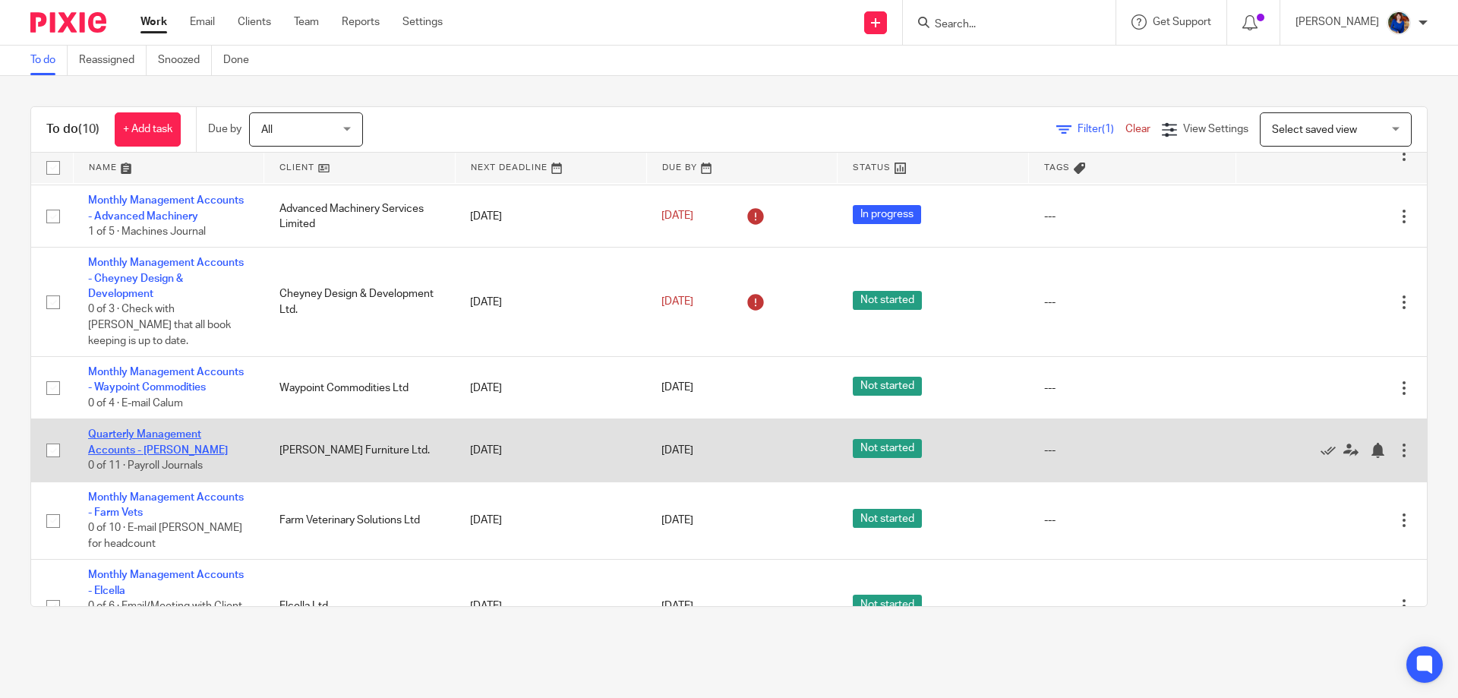
click at [187, 429] on link "Quarterly Management Accounts - [PERSON_NAME]" at bounding box center [158, 442] width 140 height 26
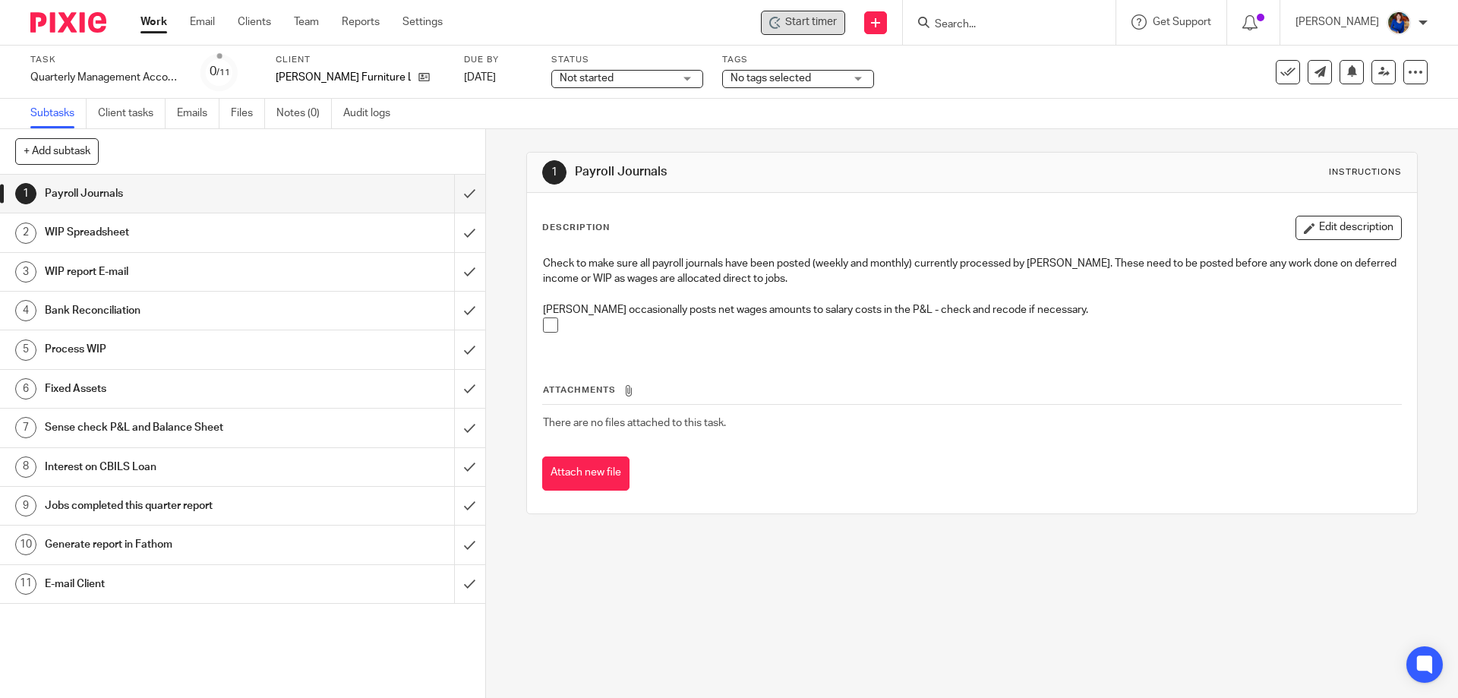
click at [811, 18] on span "Start timer" at bounding box center [811, 22] width 52 height 16
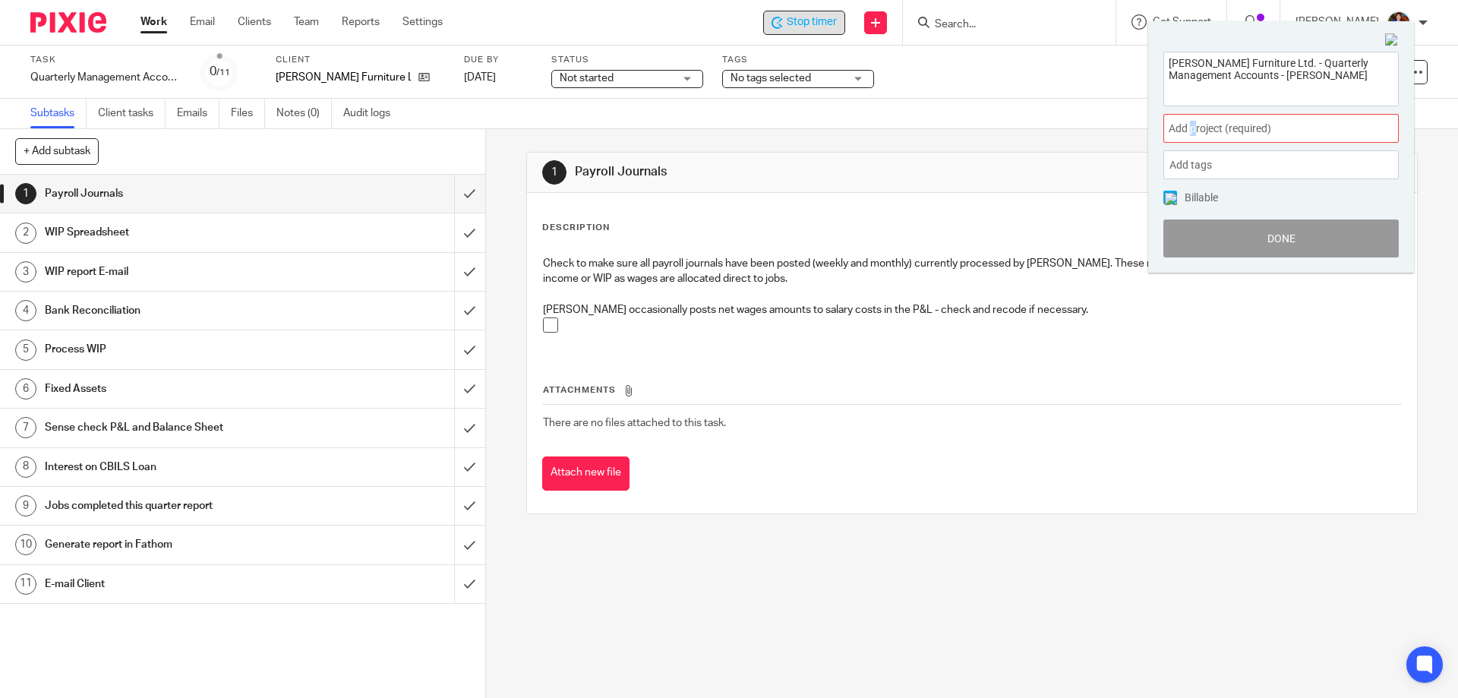
click at [1193, 130] on span "Add project (required) :" at bounding box center [1263, 129] width 191 height 16
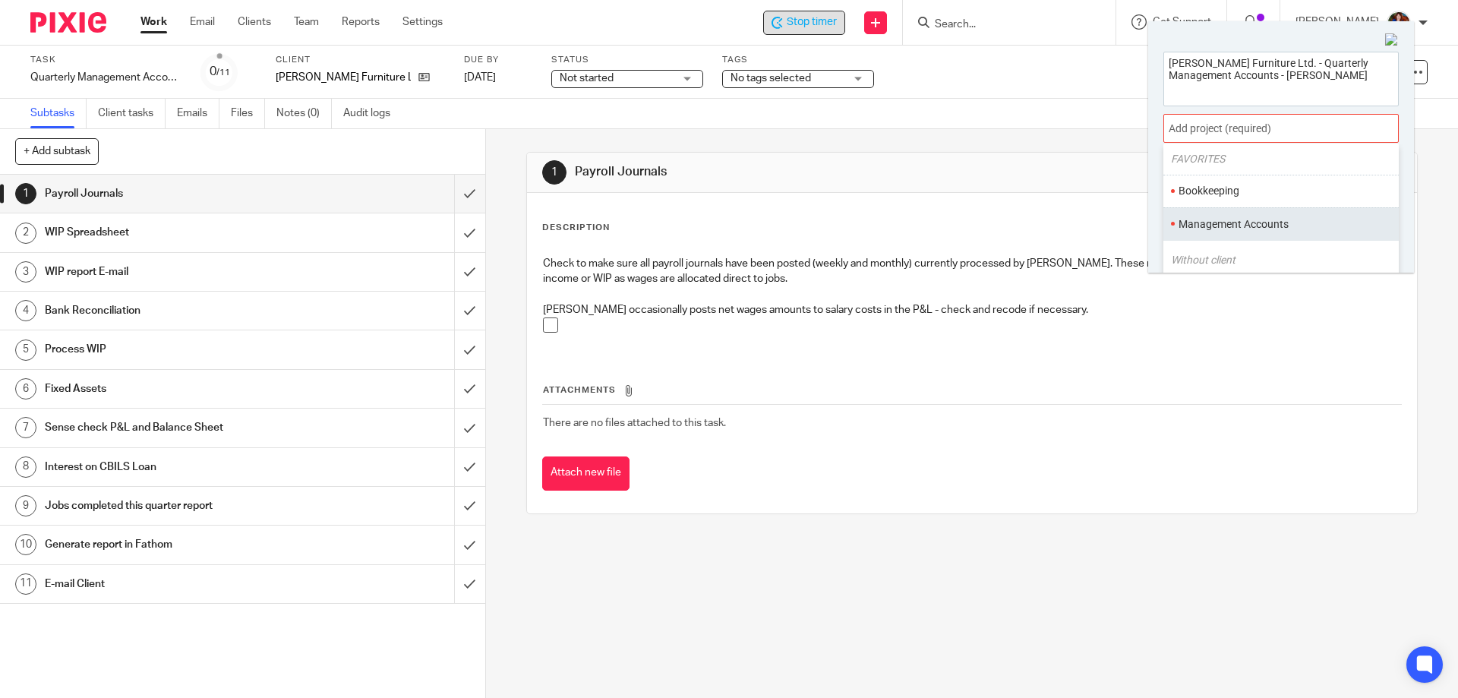
scroll to position [76, 0]
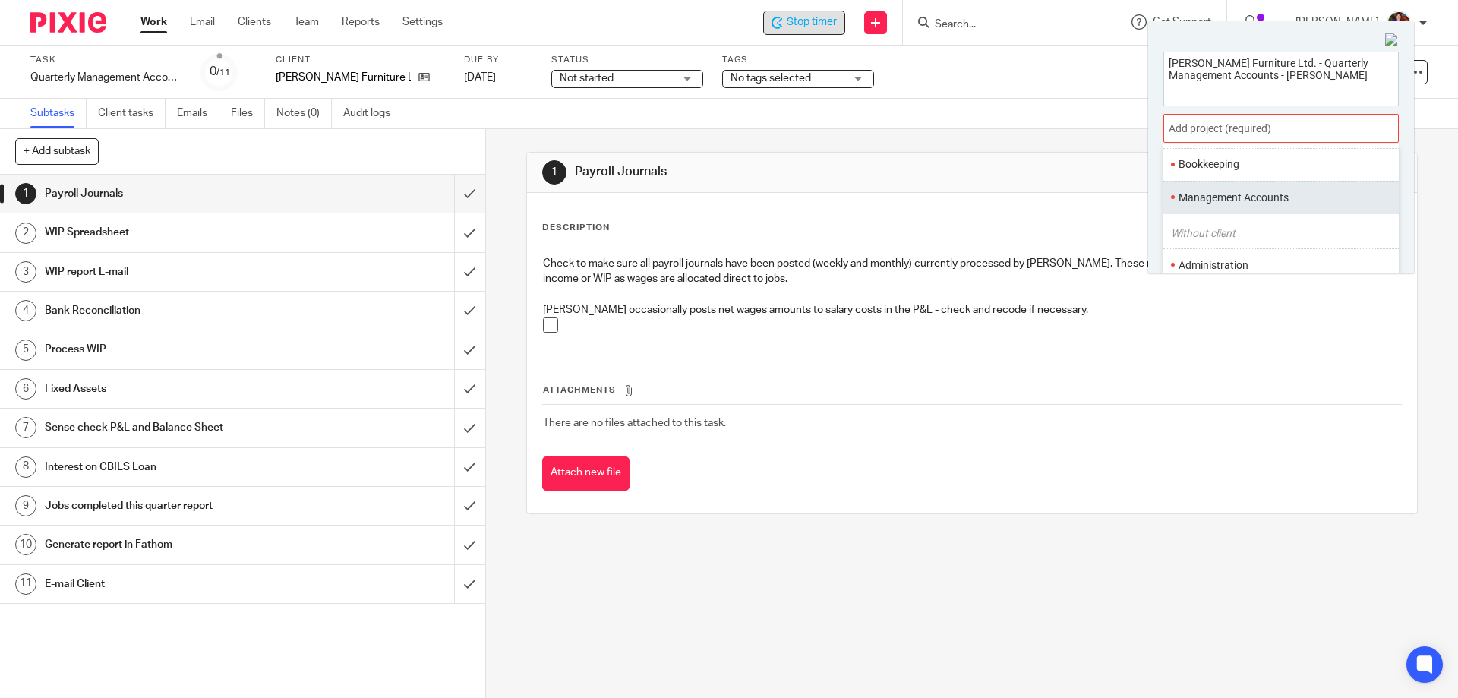
click at [1204, 194] on li "Management Accounts" at bounding box center [1277, 198] width 198 height 16
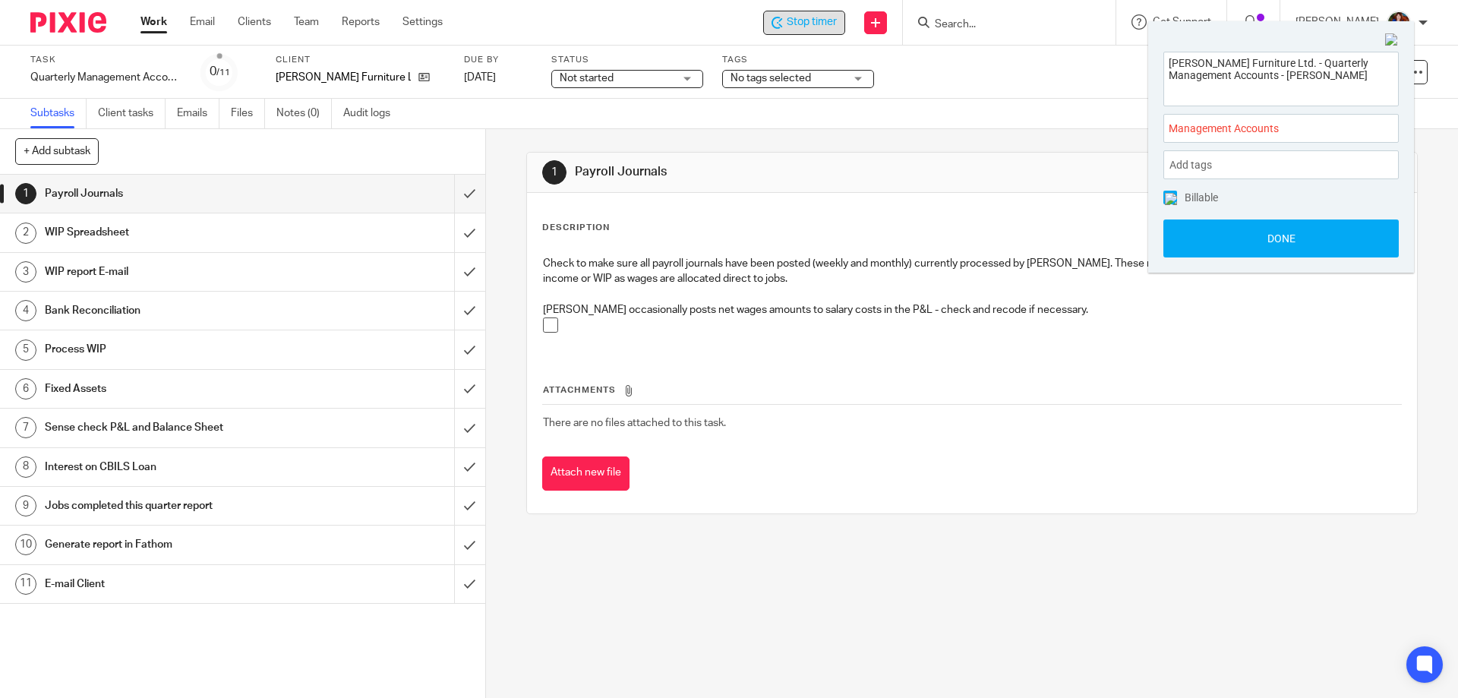
click at [1168, 198] on img at bounding box center [1170, 199] width 12 height 12
click at [1183, 237] on button "Done" at bounding box center [1280, 238] width 235 height 38
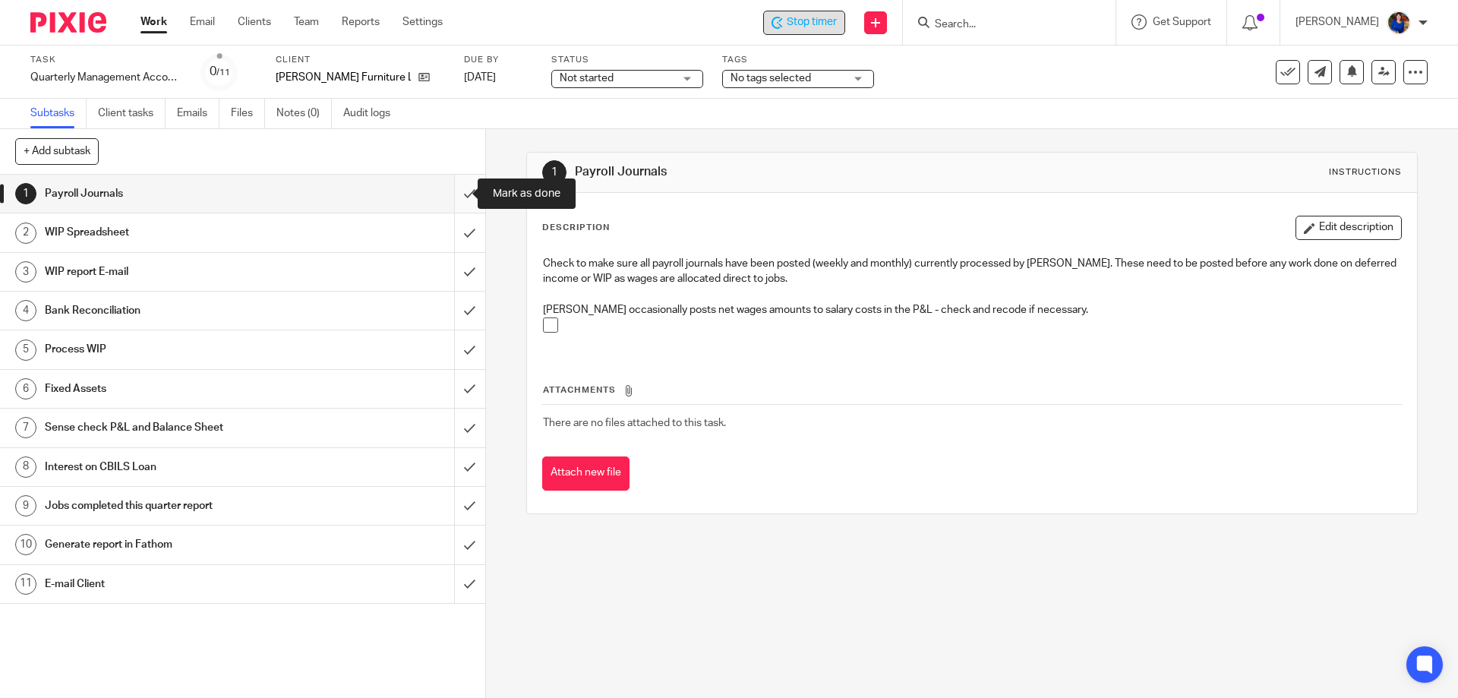
click at [452, 192] on input "submit" at bounding box center [242, 194] width 485 height 38
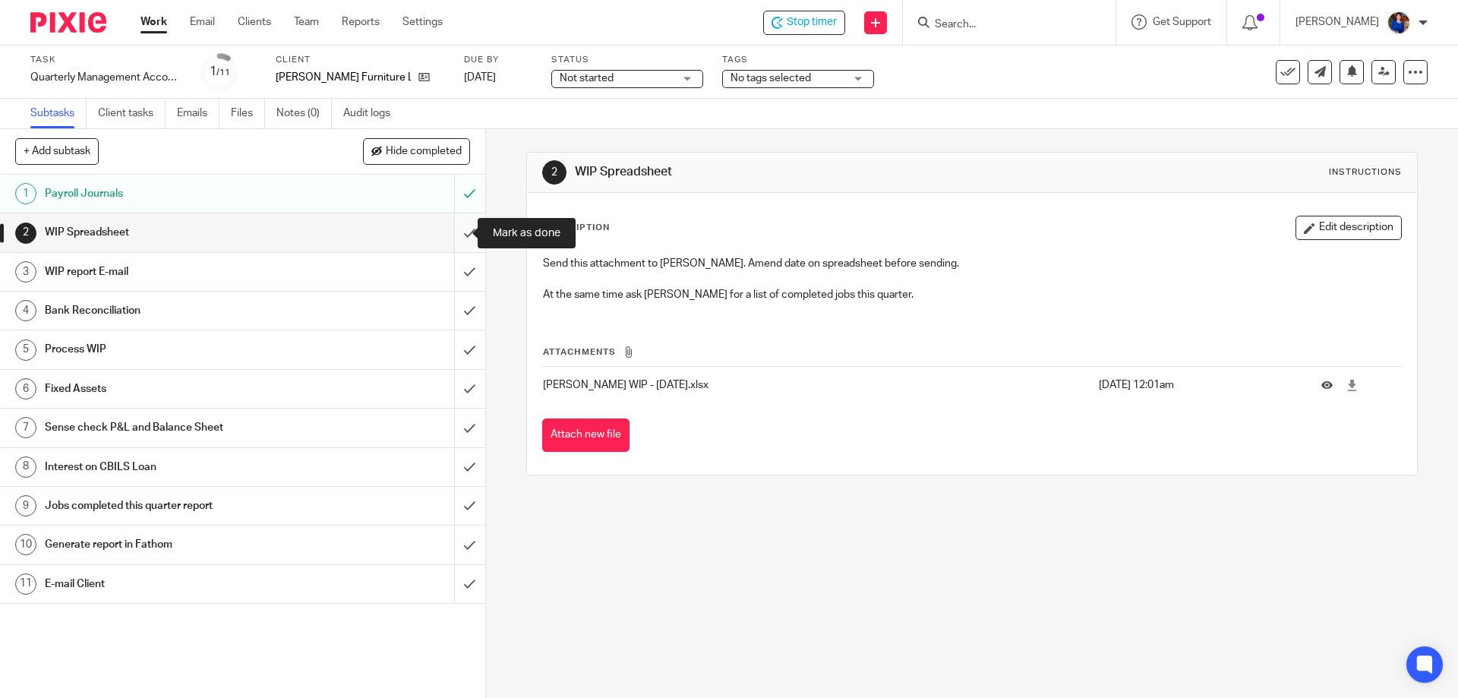
click at [456, 231] on input "submit" at bounding box center [242, 232] width 485 height 38
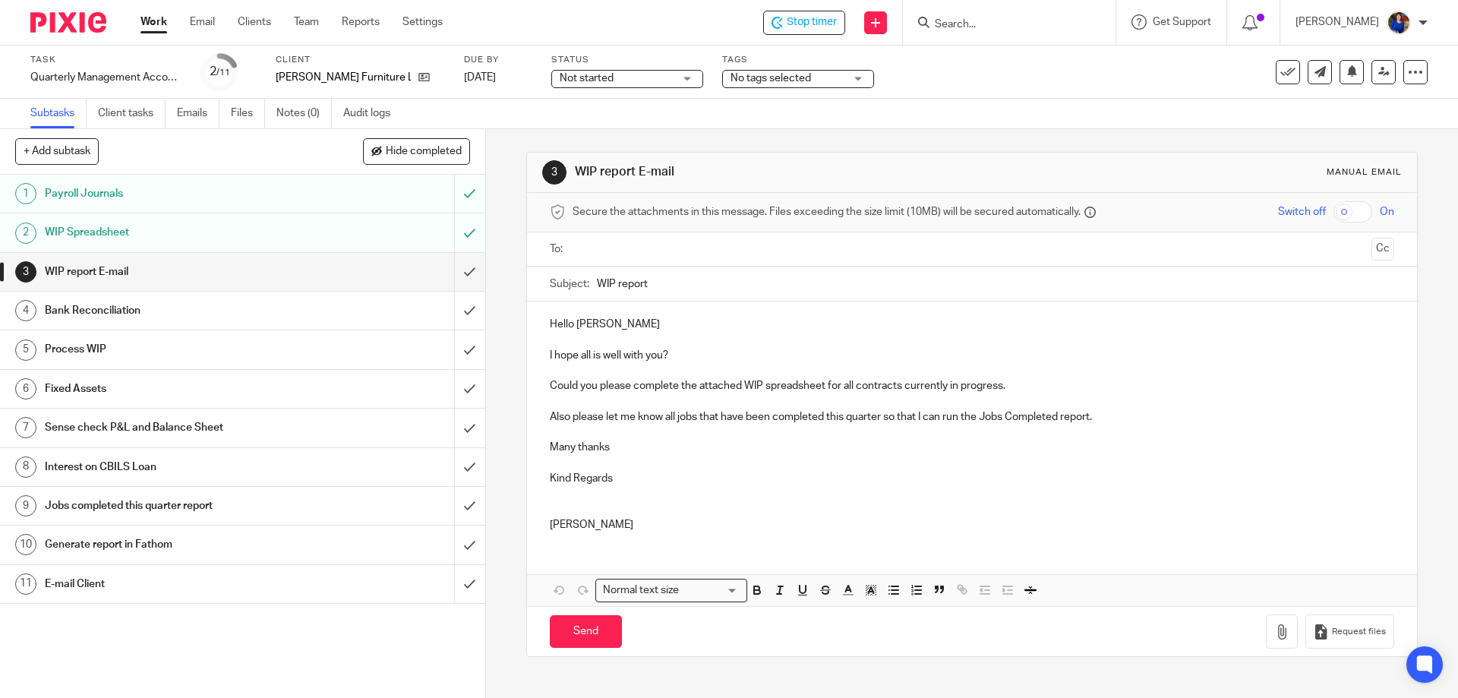
click at [624, 249] on input "text" at bounding box center [971, 249] width 786 height 17
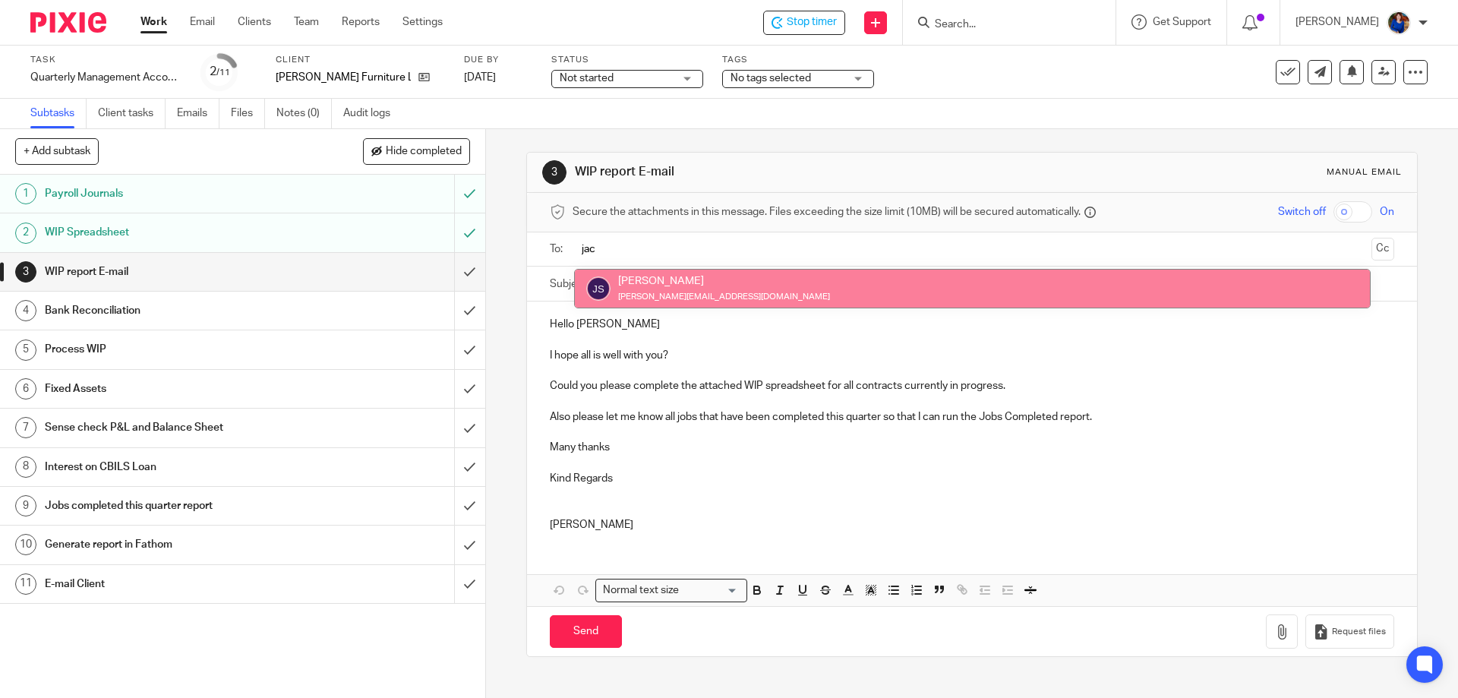
type input "jac"
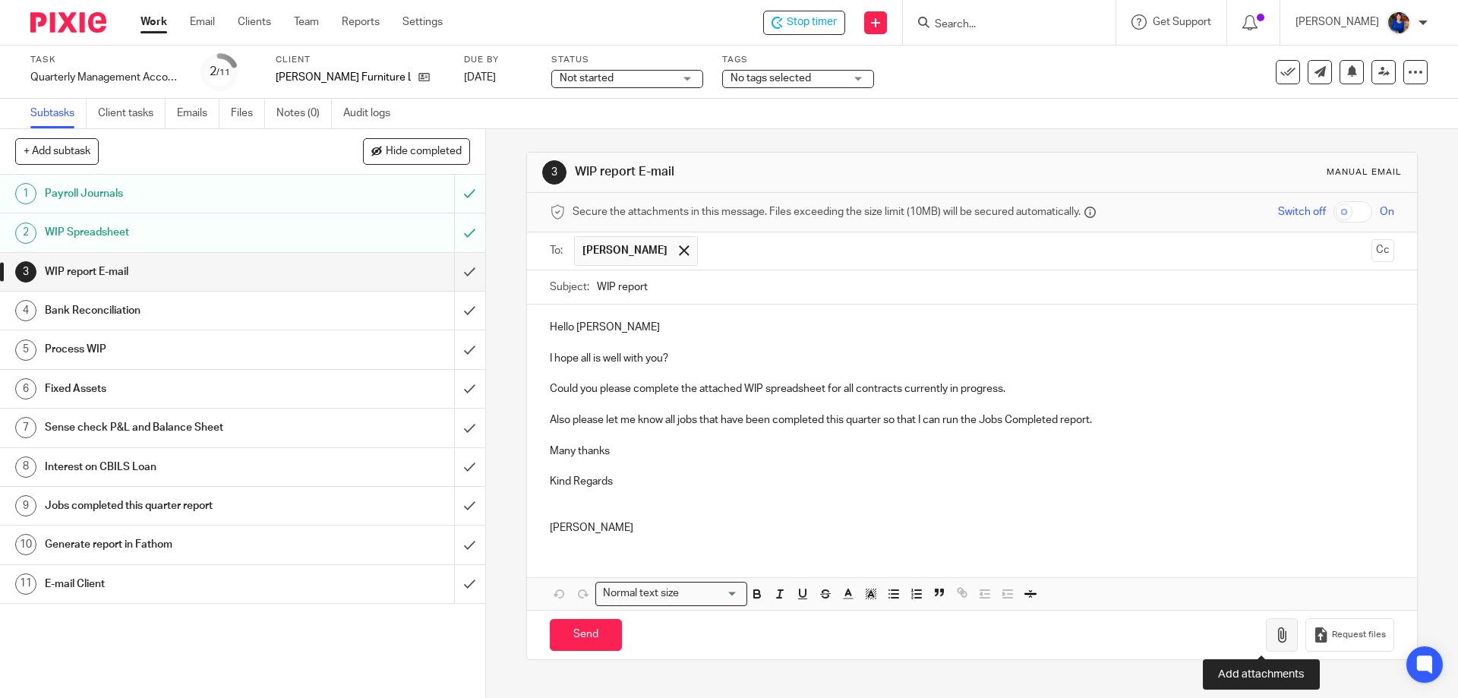
click at [1274, 632] on icon "button" at bounding box center [1281, 634] width 15 height 15
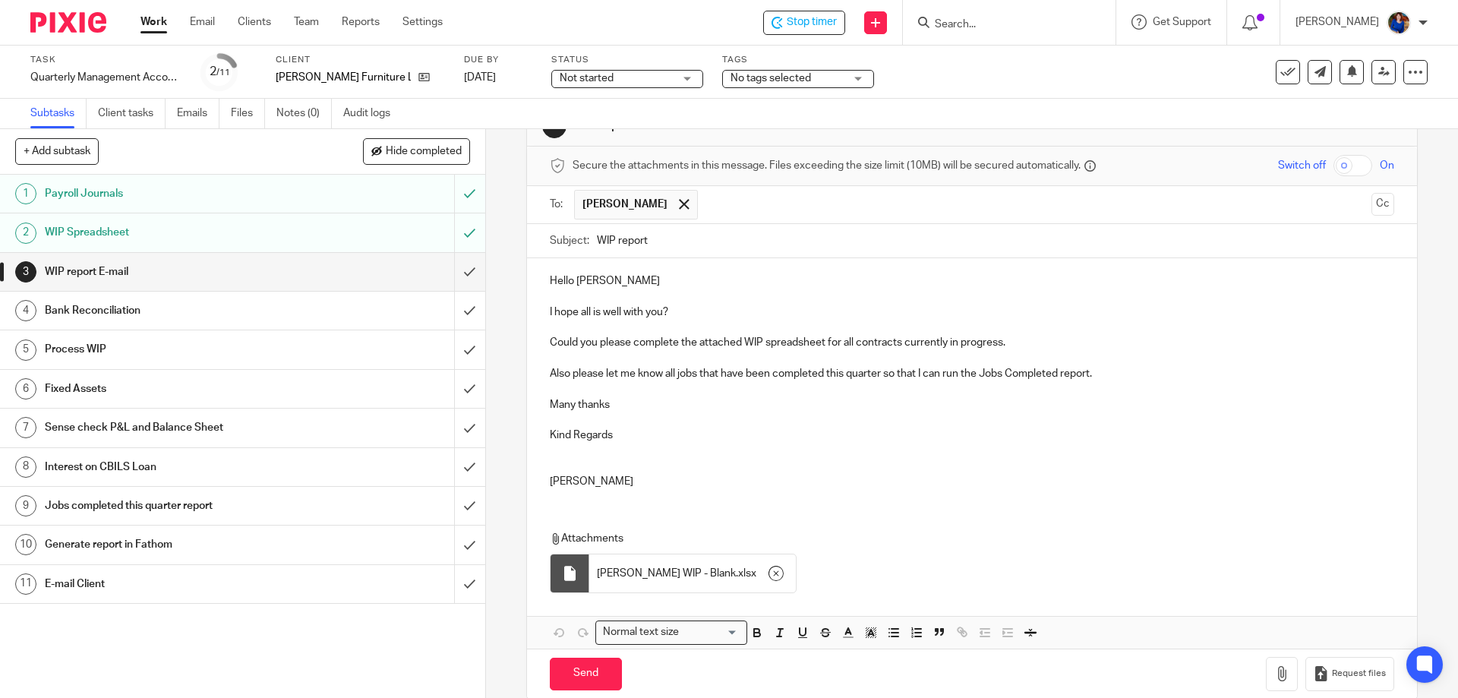
scroll to position [71, 0]
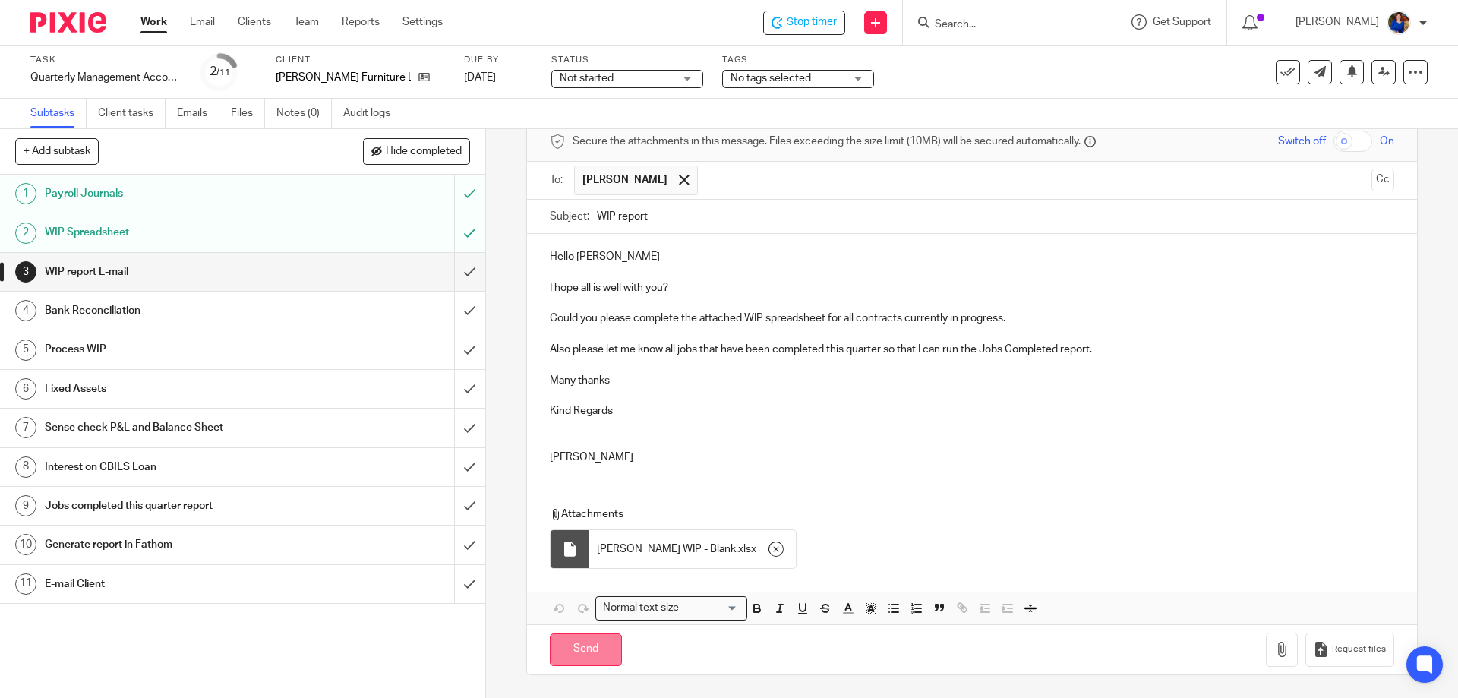
click at [584, 651] on input "Send" at bounding box center [586, 649] width 72 height 33
type input "Sent"
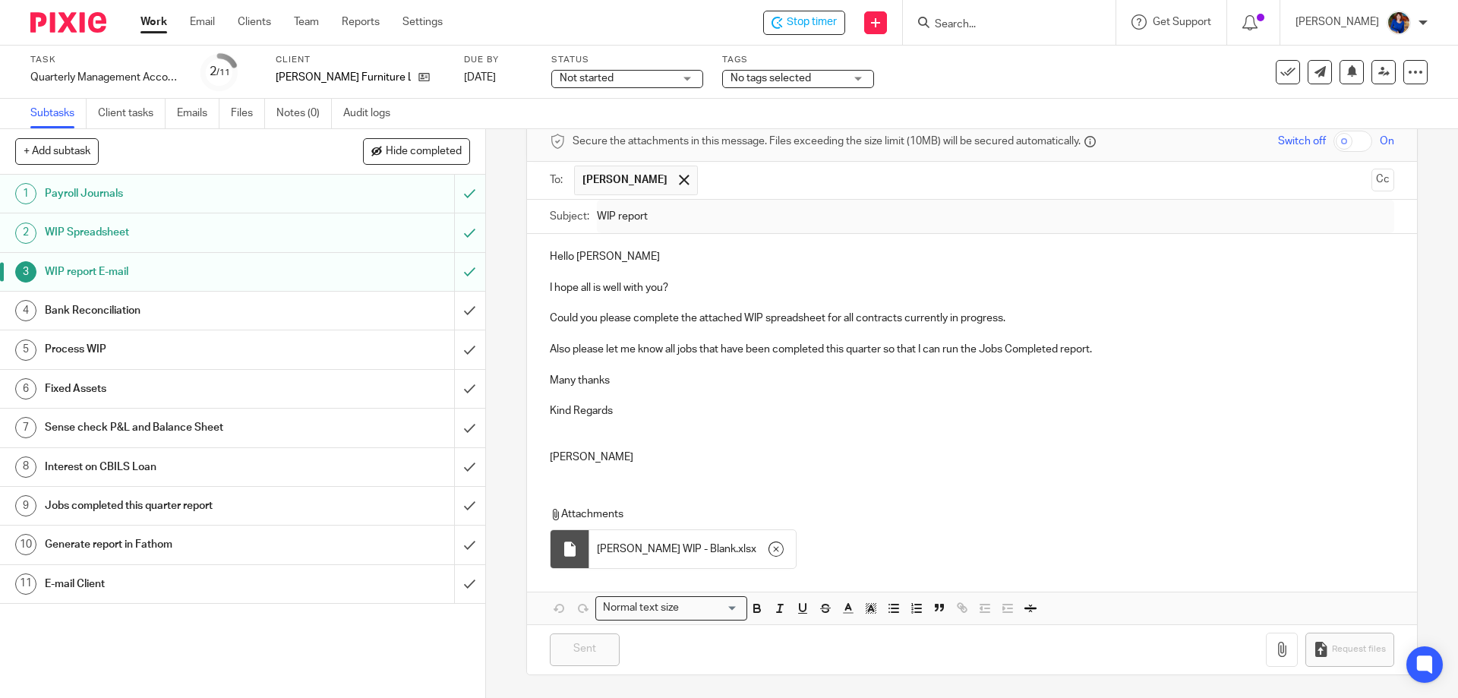
drag, startPoint x: 657, startPoint y: 74, endPoint x: 658, endPoint y: 83, distance: 8.4
click at [657, 76] on div "Not started Not started" at bounding box center [627, 79] width 152 height 18
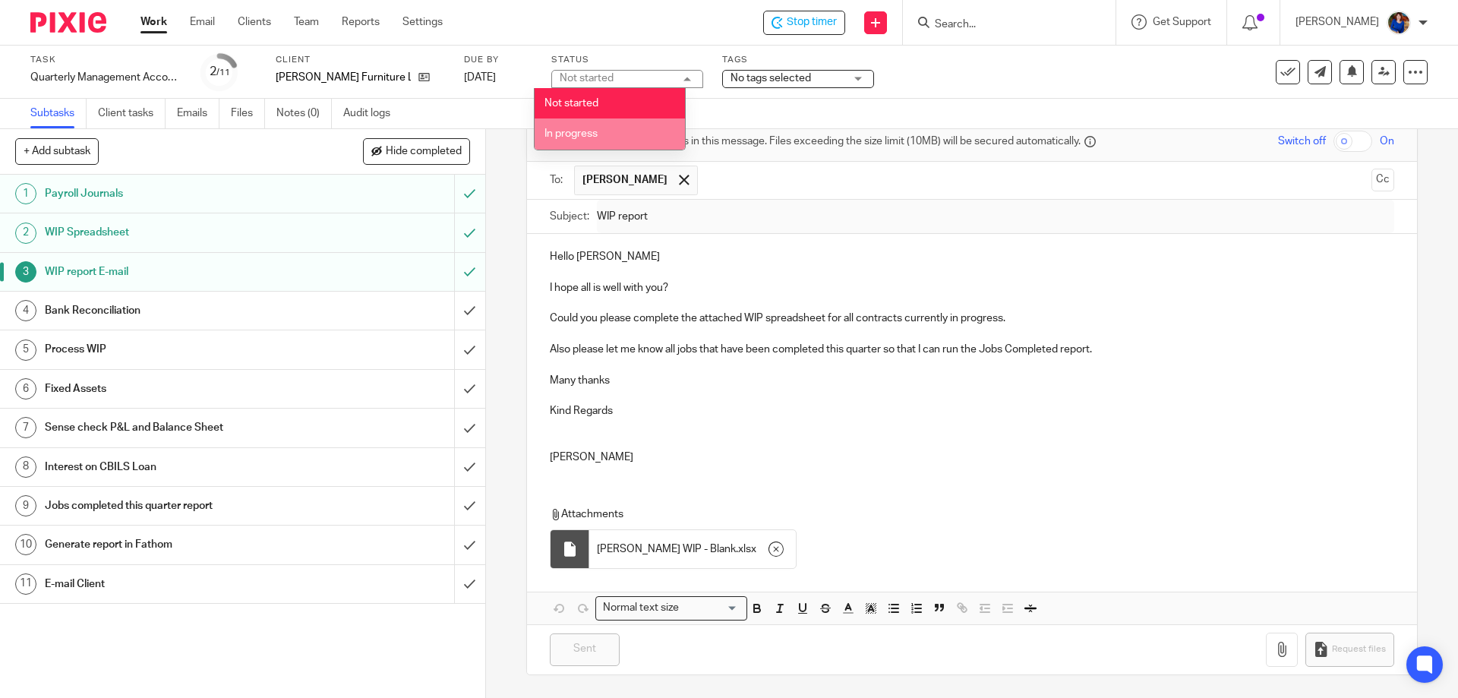
click at [647, 126] on li "In progress" at bounding box center [609, 133] width 150 height 31
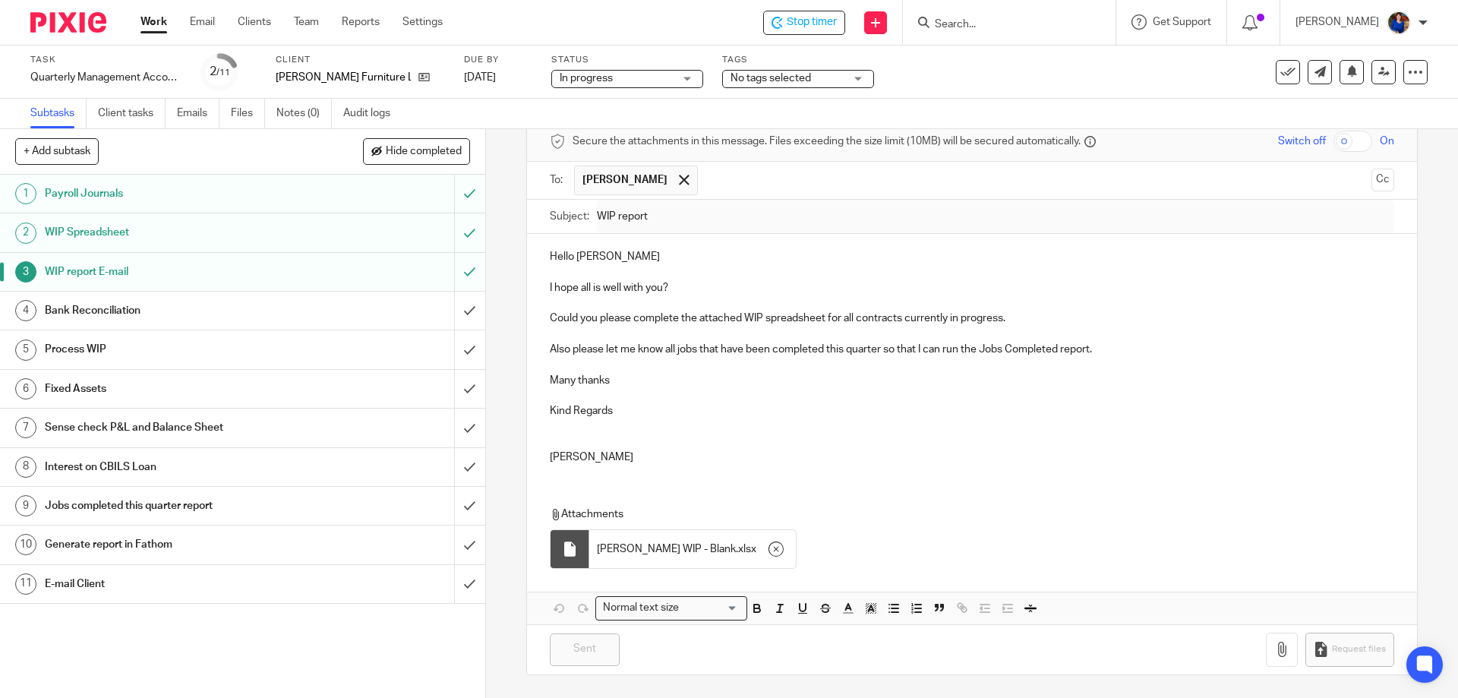
click at [806, 83] on span "No tags selected" at bounding box center [787, 79] width 114 height 16
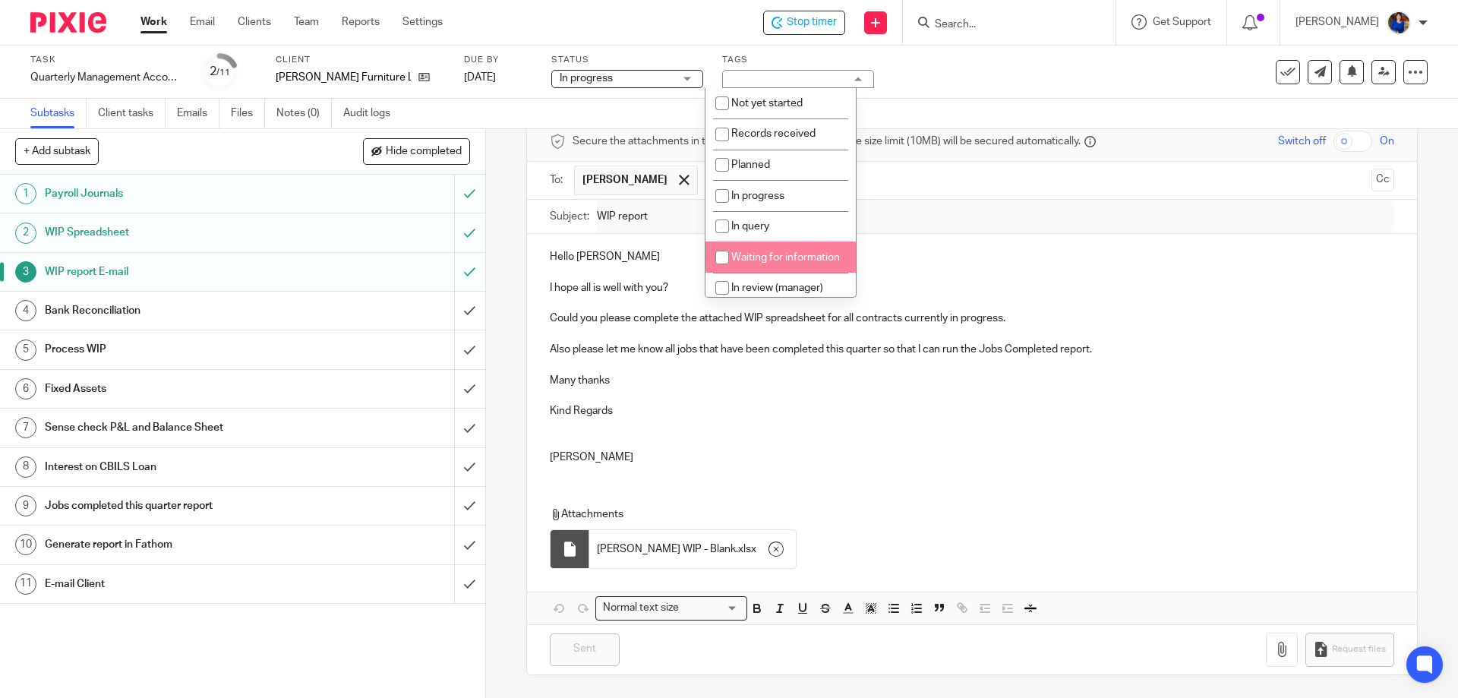
click at [727, 254] on input "checkbox" at bounding box center [721, 257] width 29 height 29
checkbox input "true"
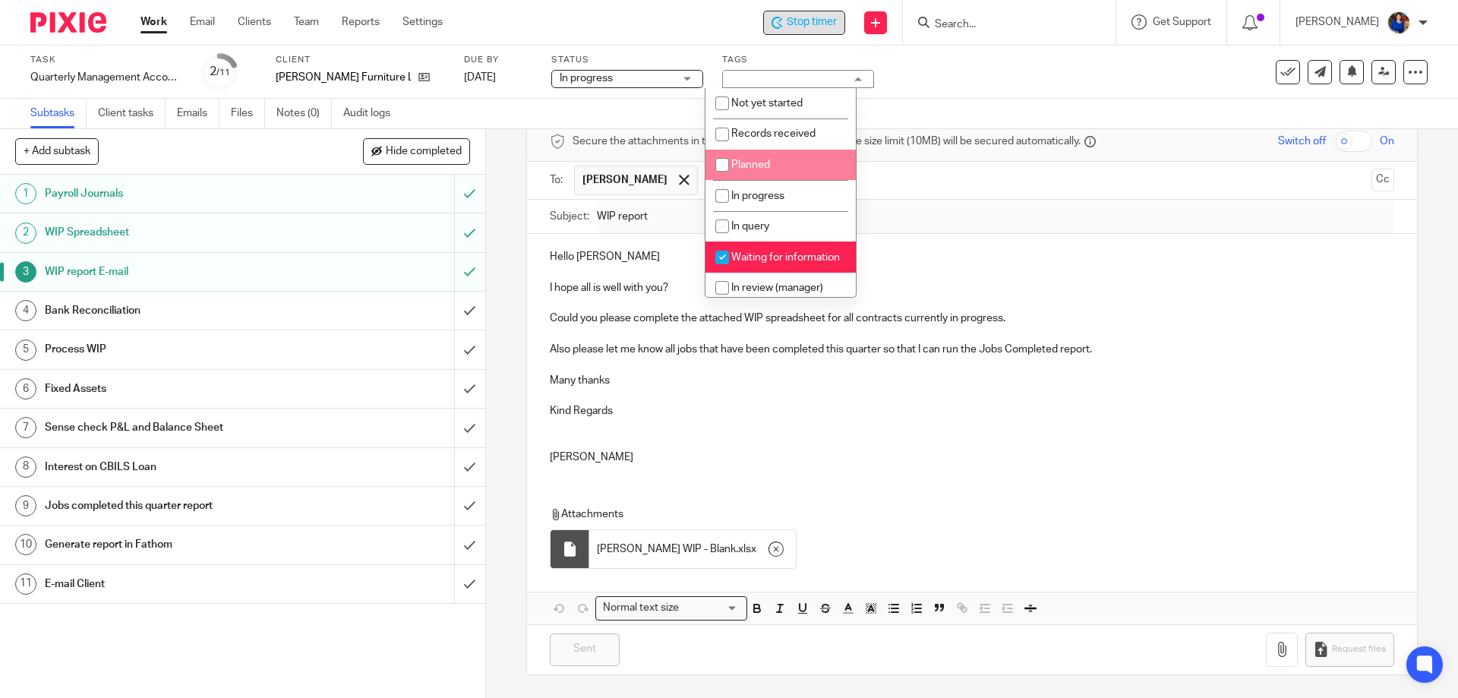
click at [811, 14] on span "Stop timer" at bounding box center [811, 22] width 50 height 16
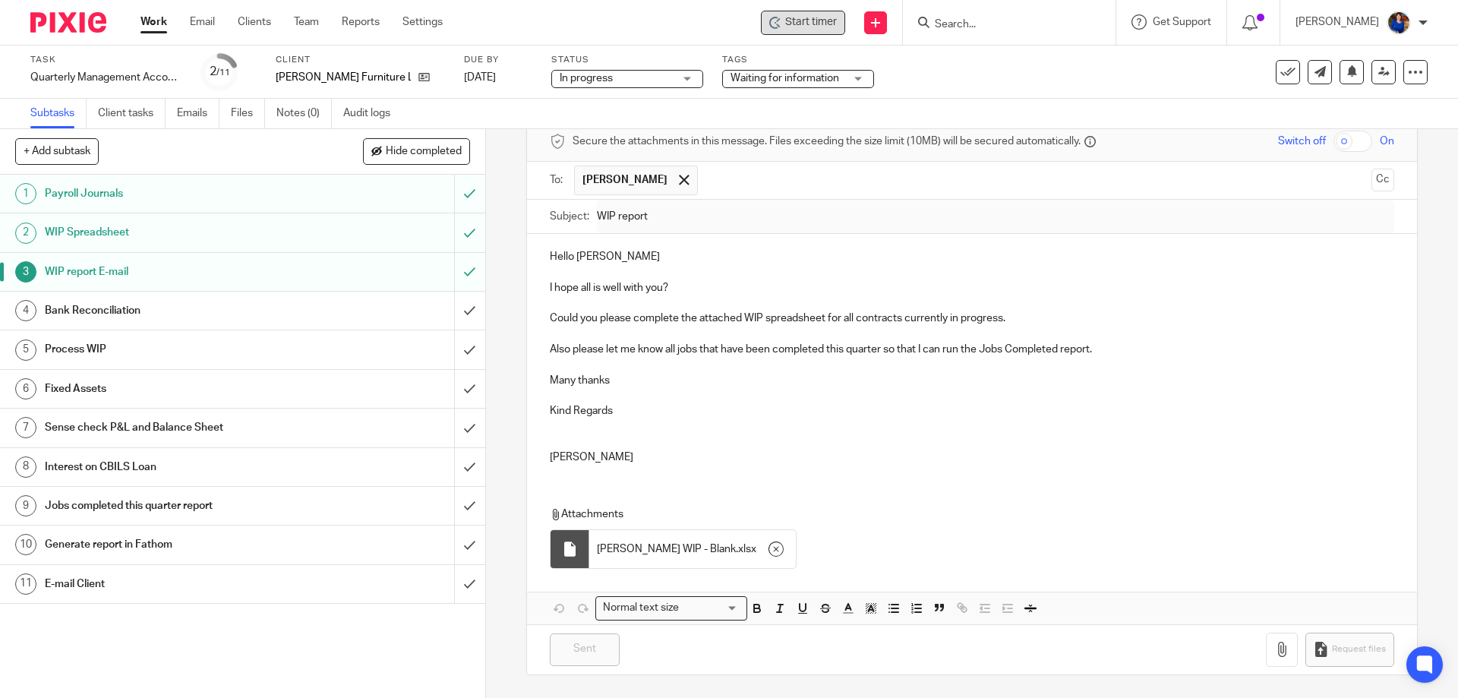
click at [157, 24] on link "Work" at bounding box center [153, 21] width 27 height 15
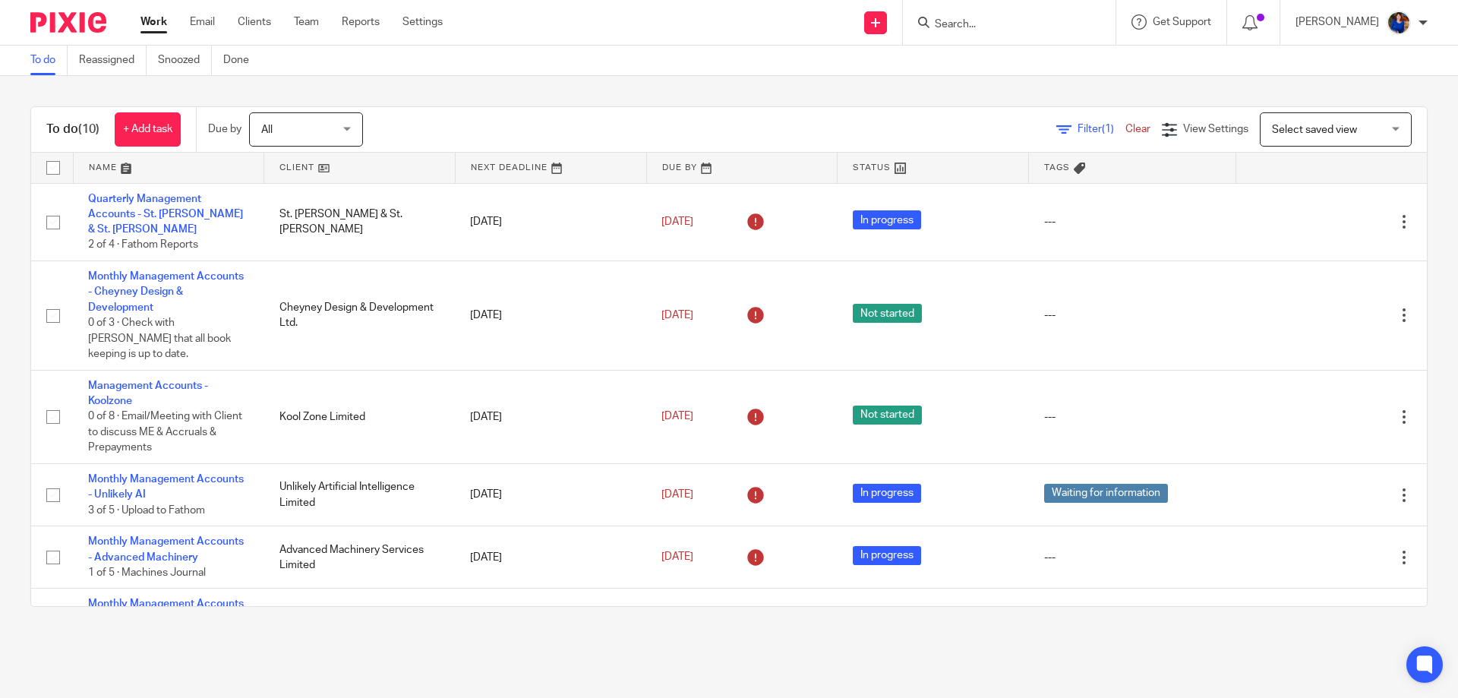
click at [933, 20] on input "Search" at bounding box center [1001, 25] width 137 height 14
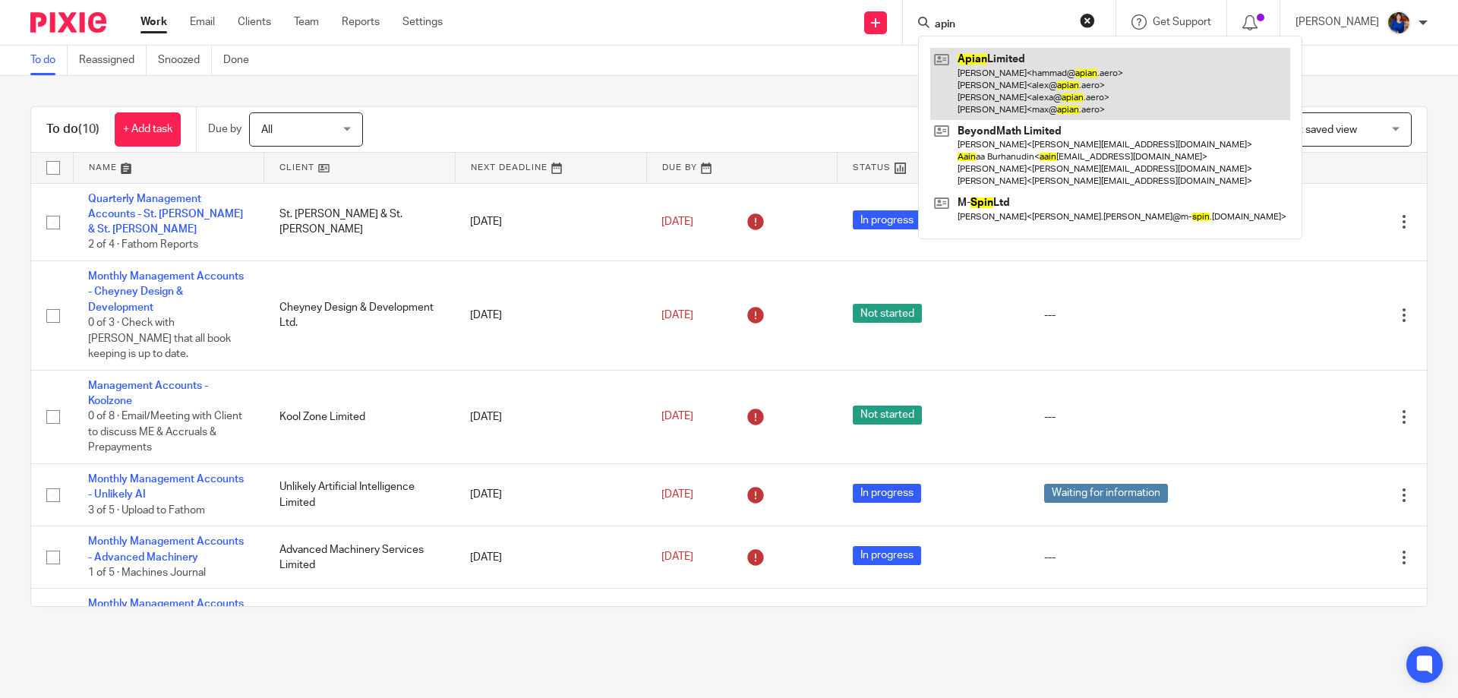
type input "apin"
click at [977, 70] on link at bounding box center [1110, 84] width 360 height 72
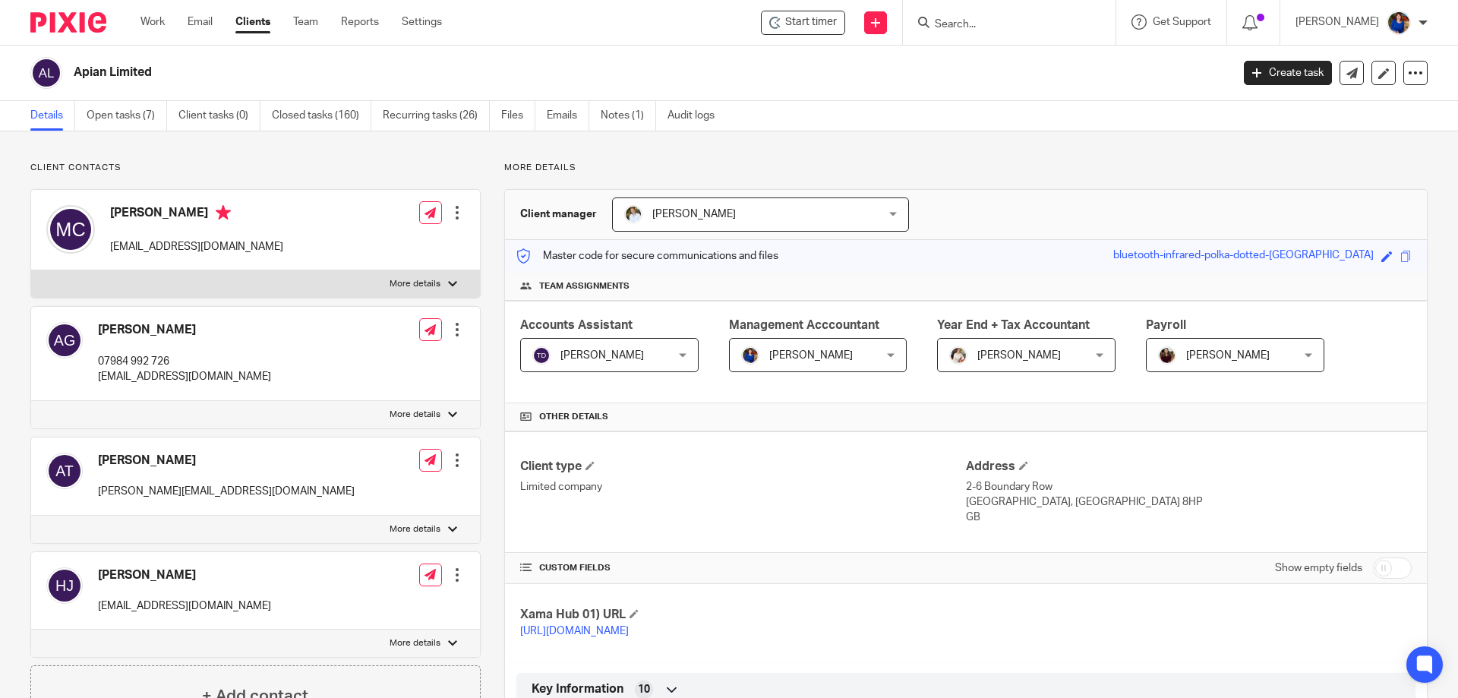
click at [821, 35] on div "Start timer Send new email Create task Add client Get Support Contact via email…" at bounding box center [961, 22] width 993 height 45
click at [796, 20] on span "Start timer" at bounding box center [811, 22] width 52 height 16
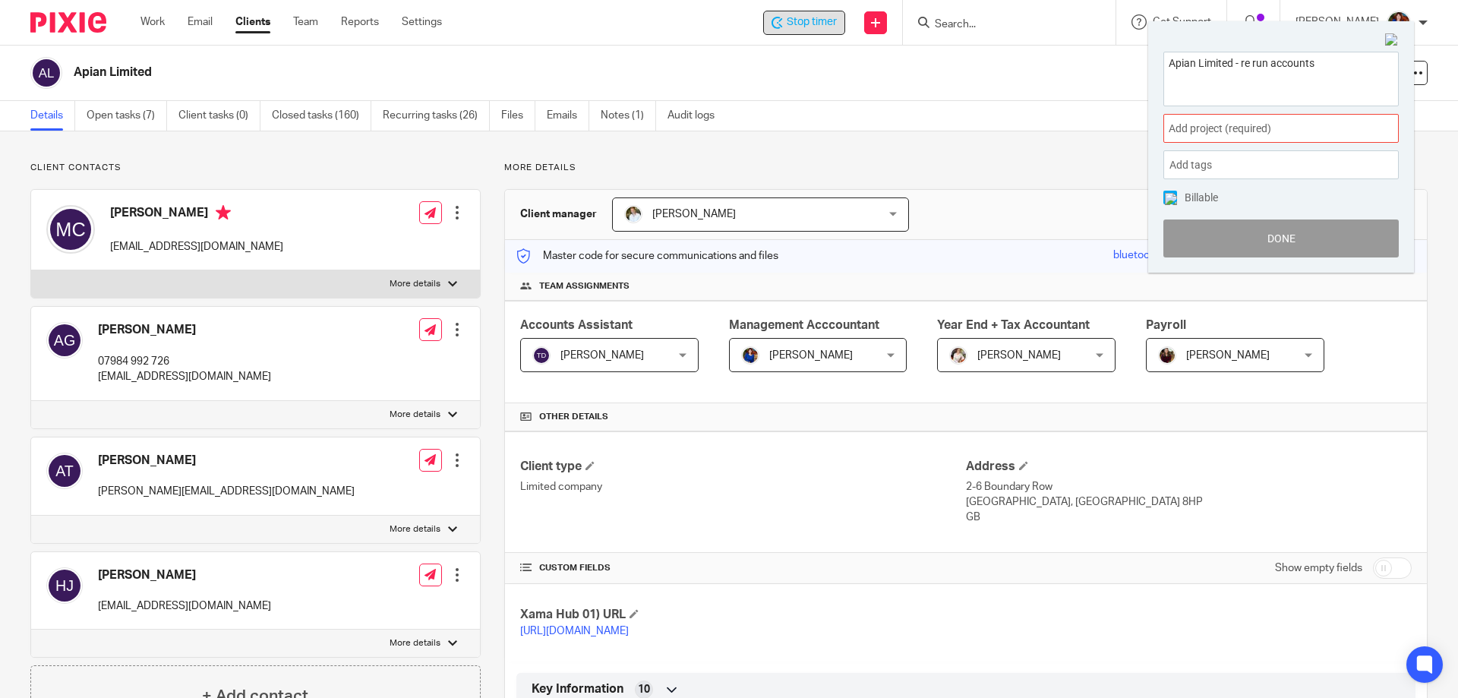
type textarea "Apian Limited - re run accounts"
click at [1208, 128] on span "Add project (required) :" at bounding box center [1263, 129] width 191 height 16
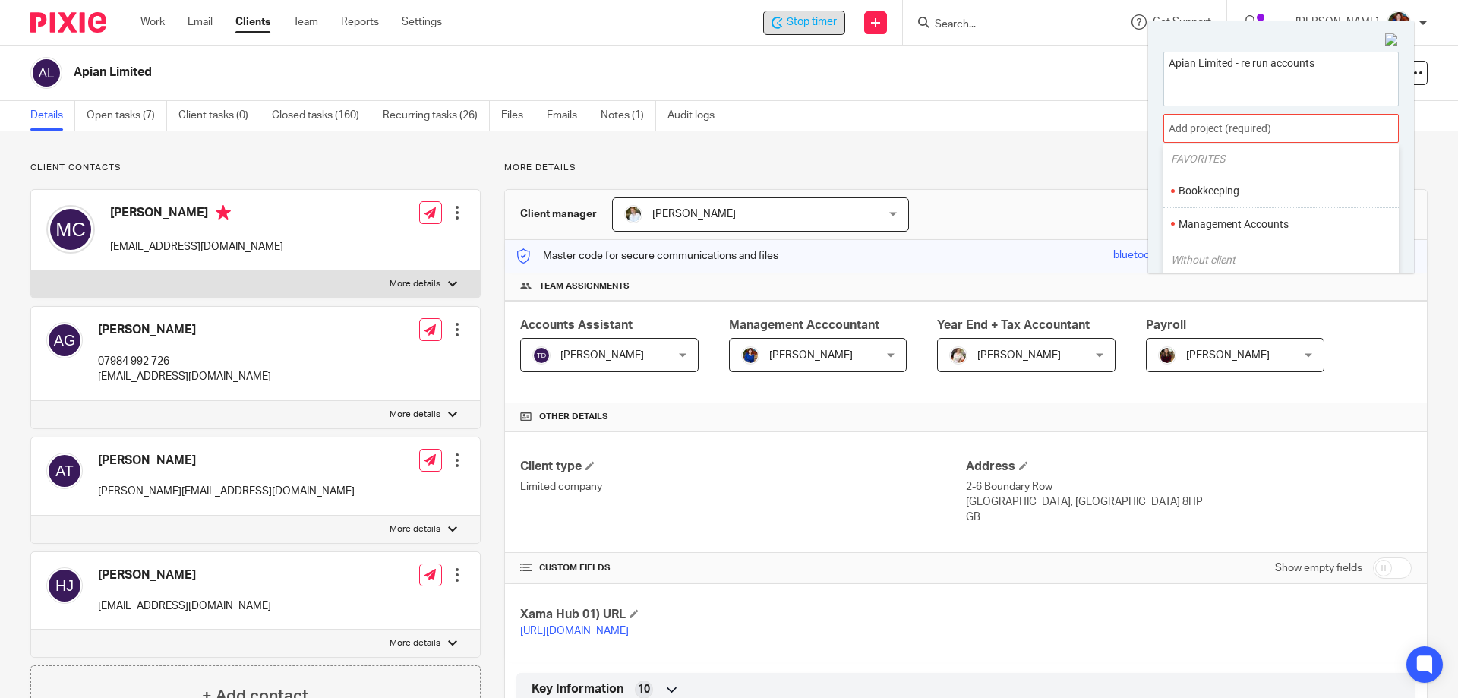
scroll to position [76, 0]
click at [1211, 201] on li "Management Accounts" at bounding box center [1277, 198] width 198 height 16
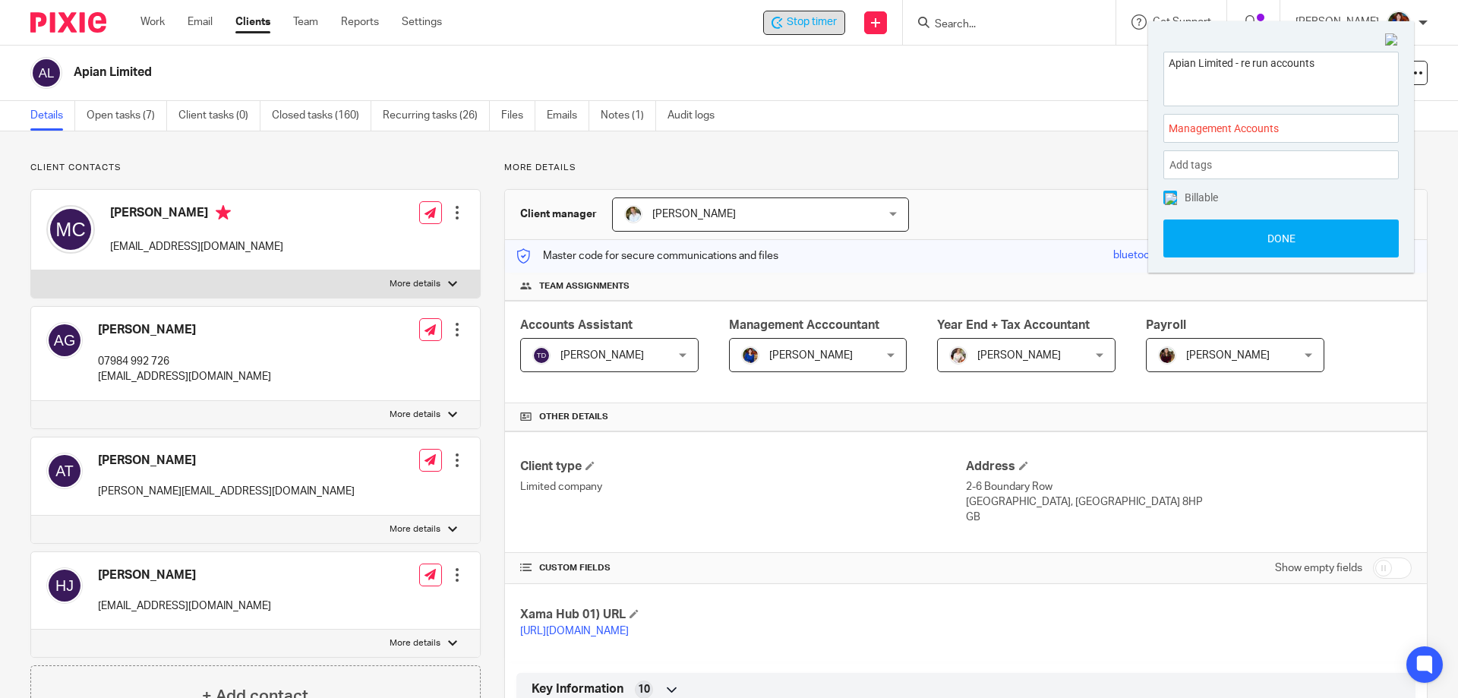
click at [1165, 199] on img at bounding box center [1170, 199] width 12 height 12
click at [1182, 232] on button "Done" at bounding box center [1280, 238] width 235 height 38
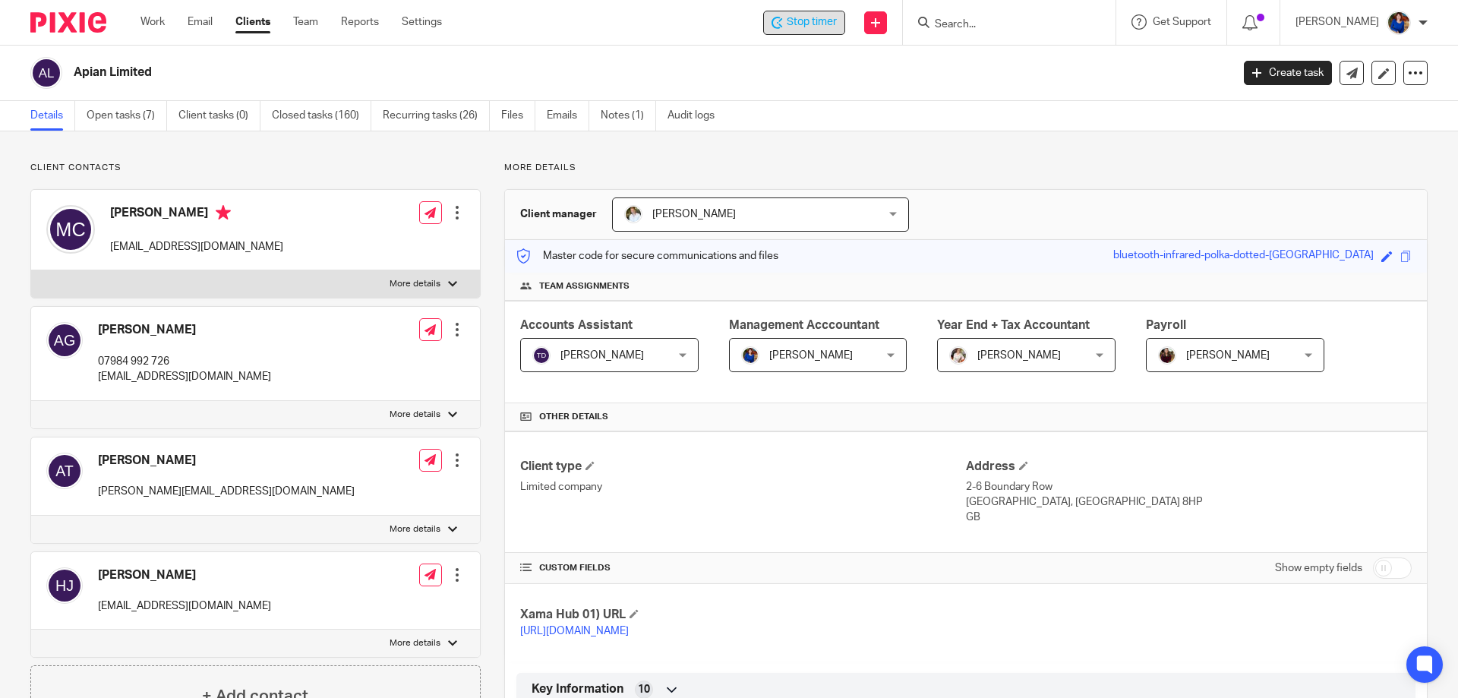
click at [816, 27] on span "Stop timer" at bounding box center [811, 22] width 50 height 16
click at [157, 20] on link "Work" at bounding box center [152, 21] width 24 height 15
